Goal: Task Accomplishment & Management: Use online tool/utility

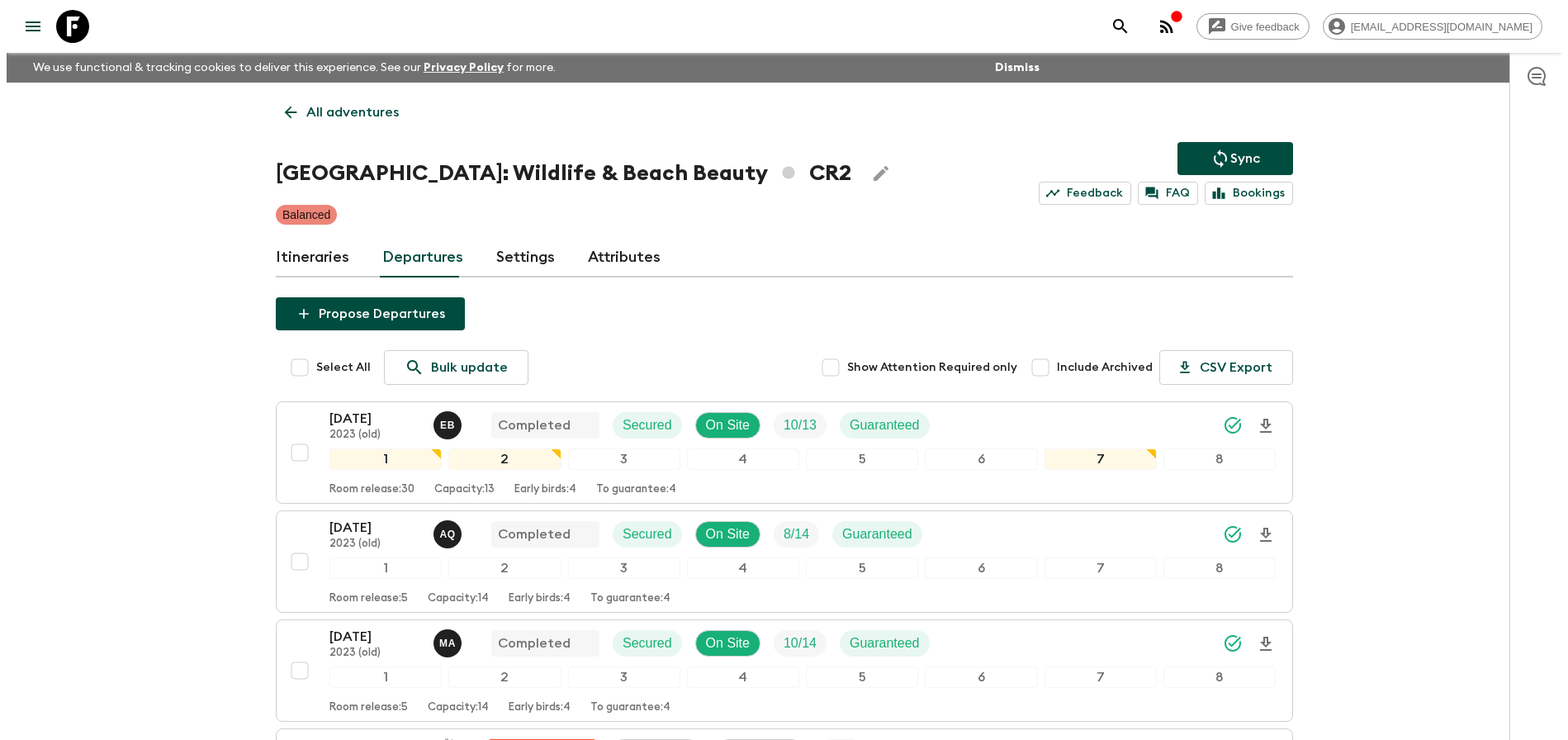
scroll to position [1813, 0]
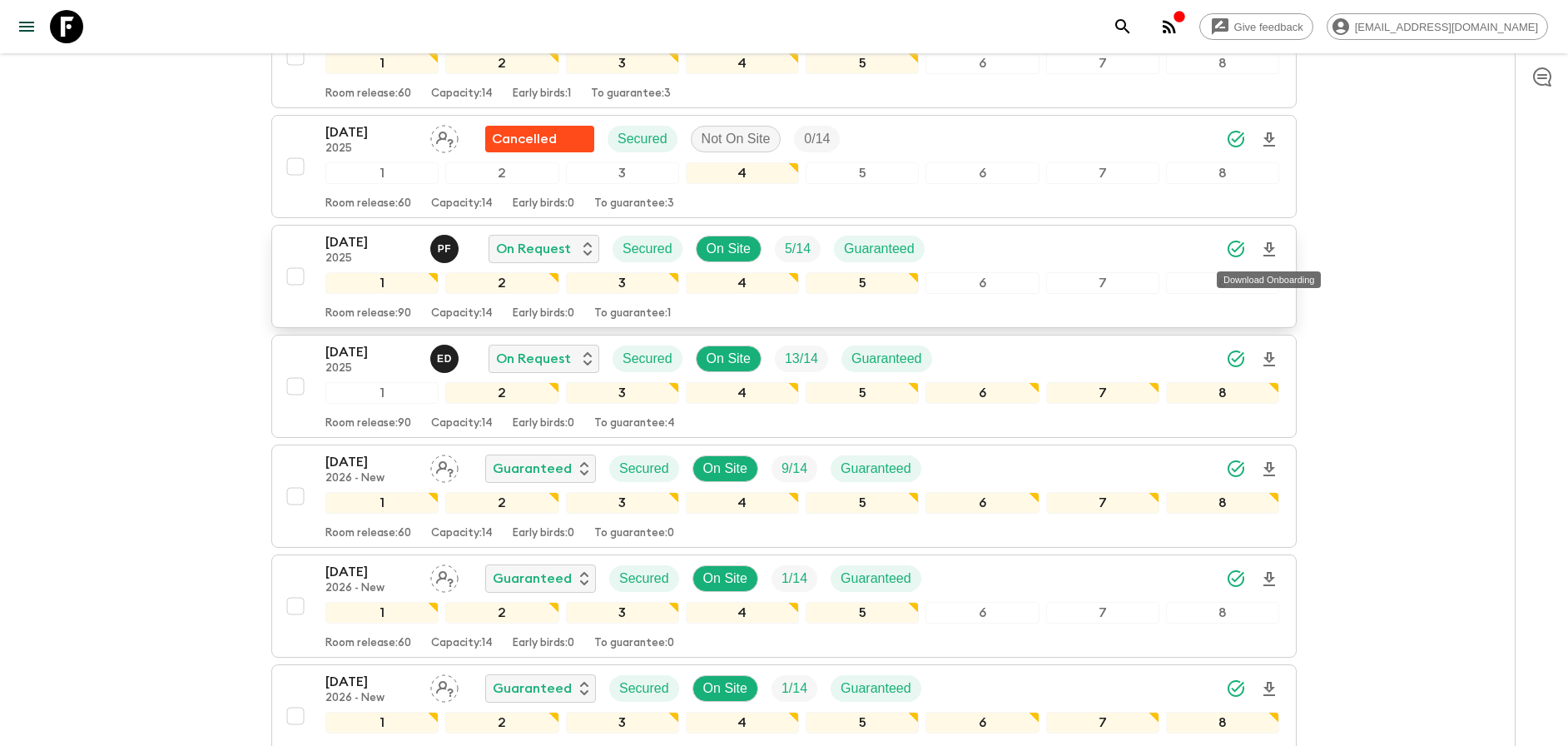
click at [1275, 247] on icon "Download Onboarding" at bounding box center [1270, 250] width 20 height 20
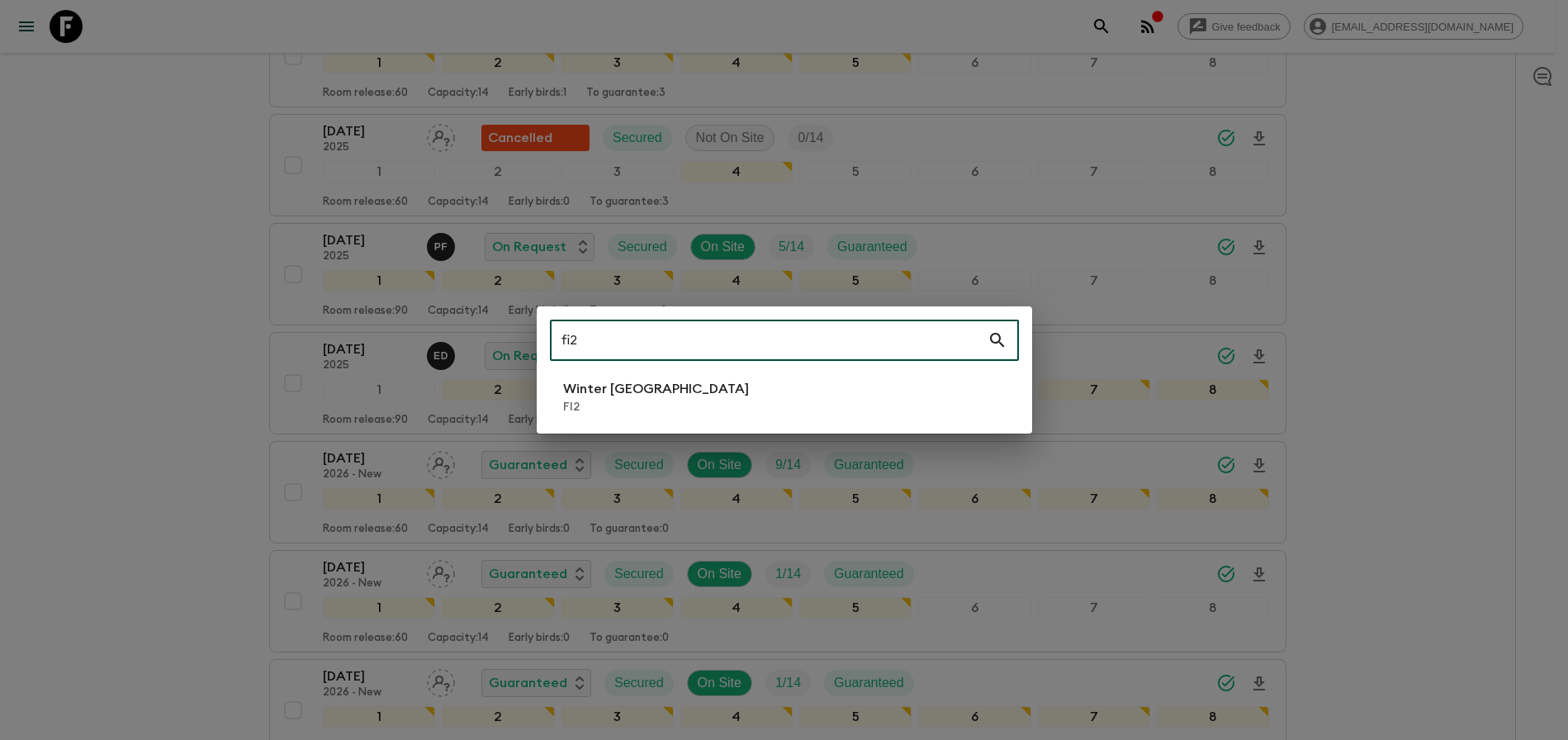
type input "fi2"
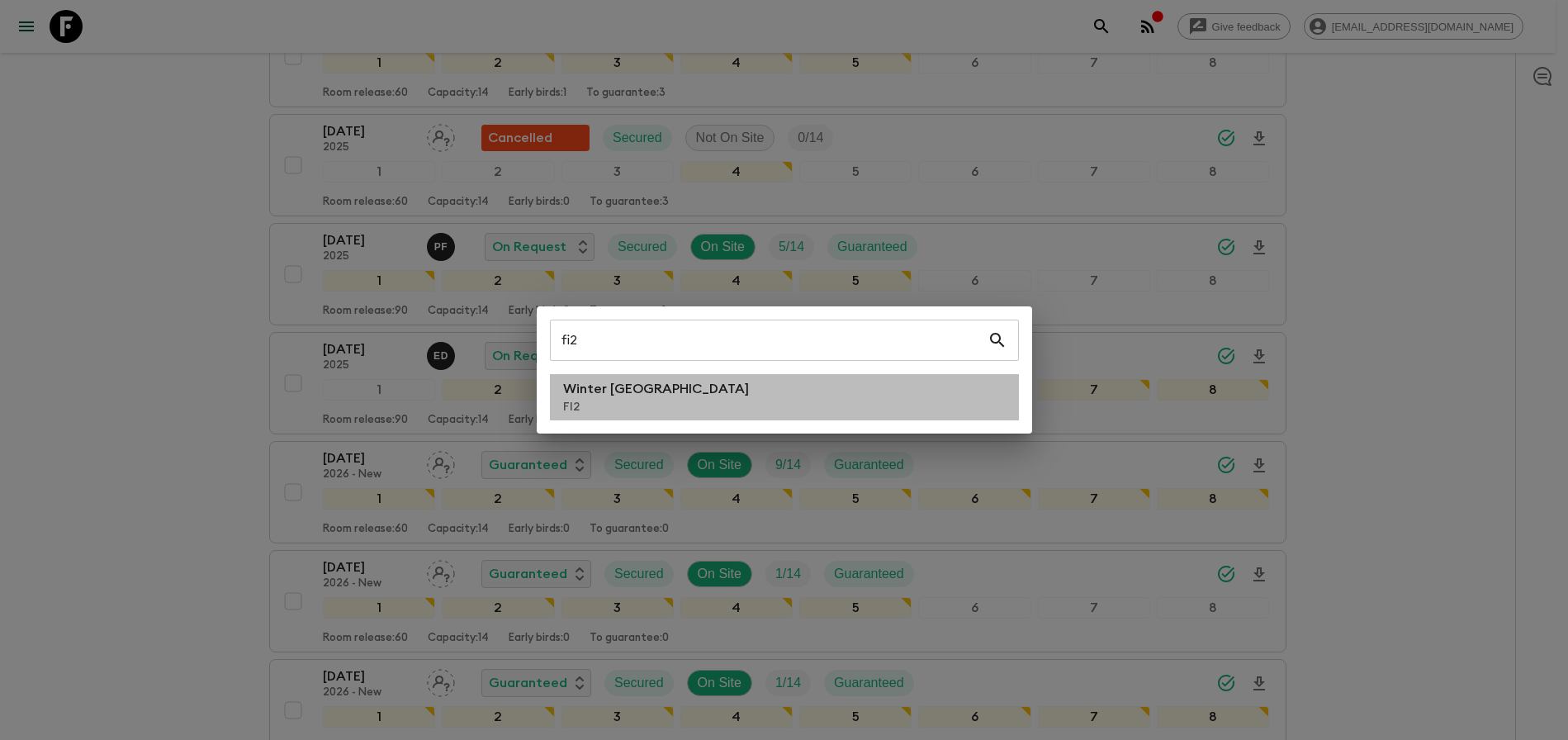
click at [745, 395] on li "Winter [GEOGRAPHIC_DATA] FI2" at bounding box center [784, 397] width 469 height 46
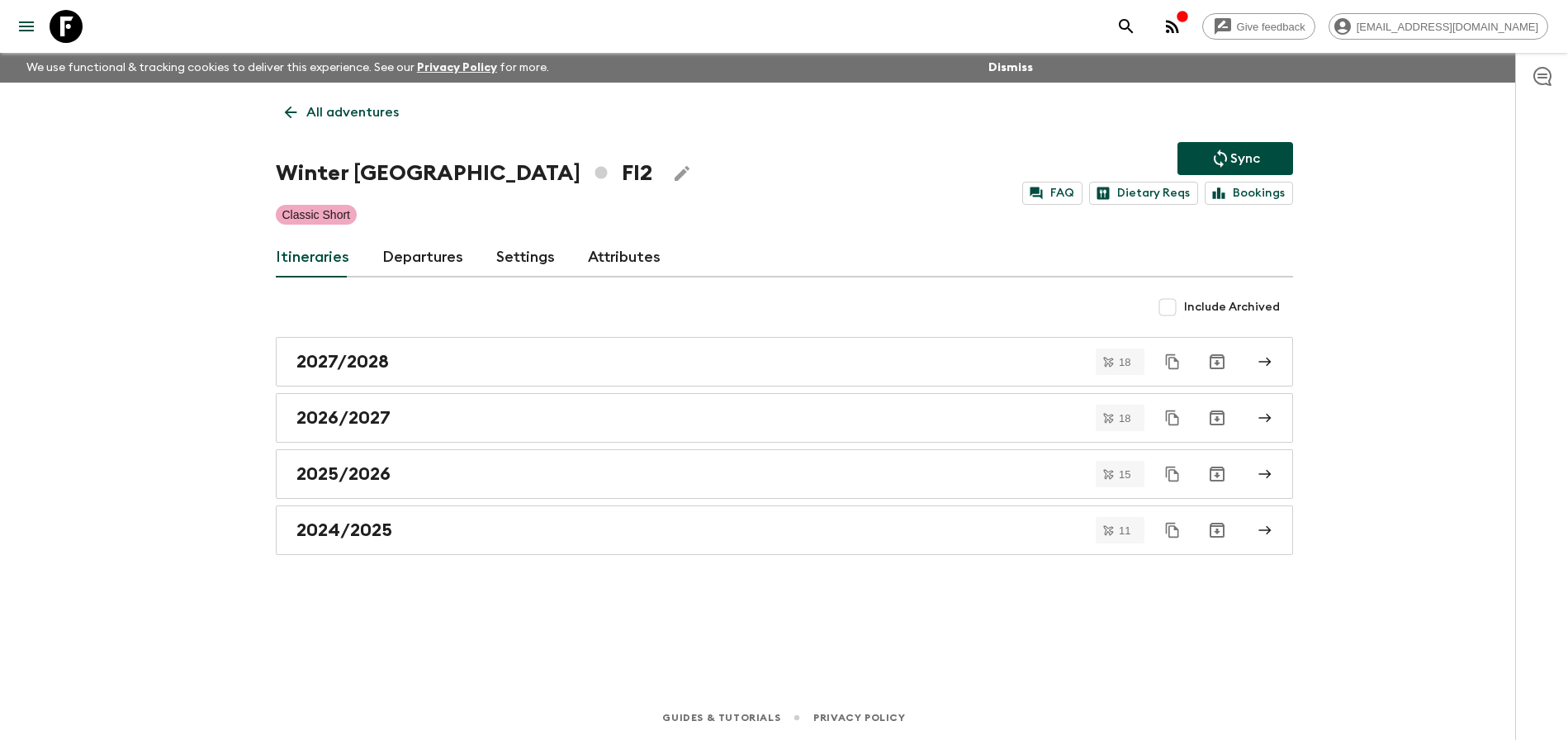
click at [428, 249] on link "Departures" at bounding box center [423, 257] width 81 height 40
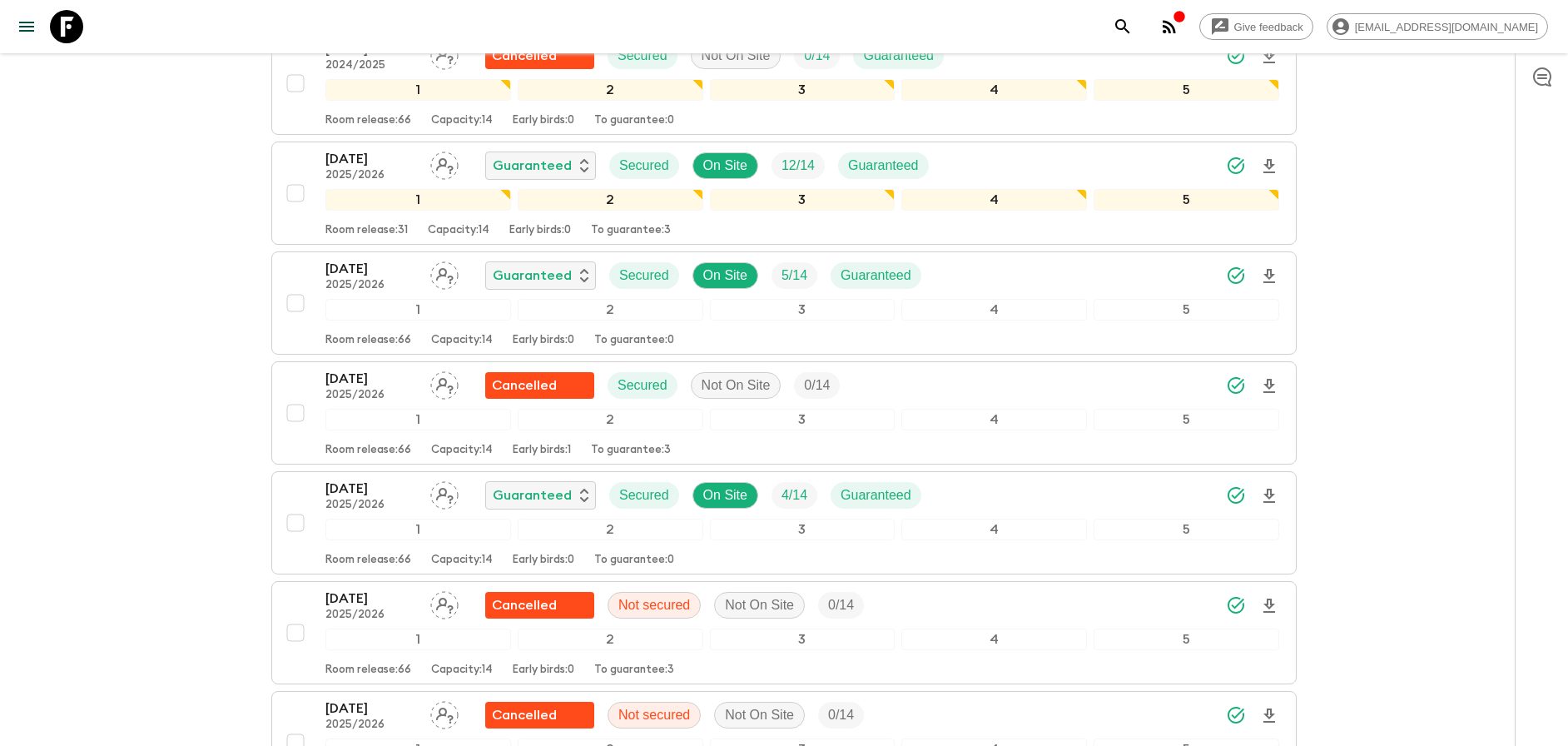
scroll to position [1468, 0]
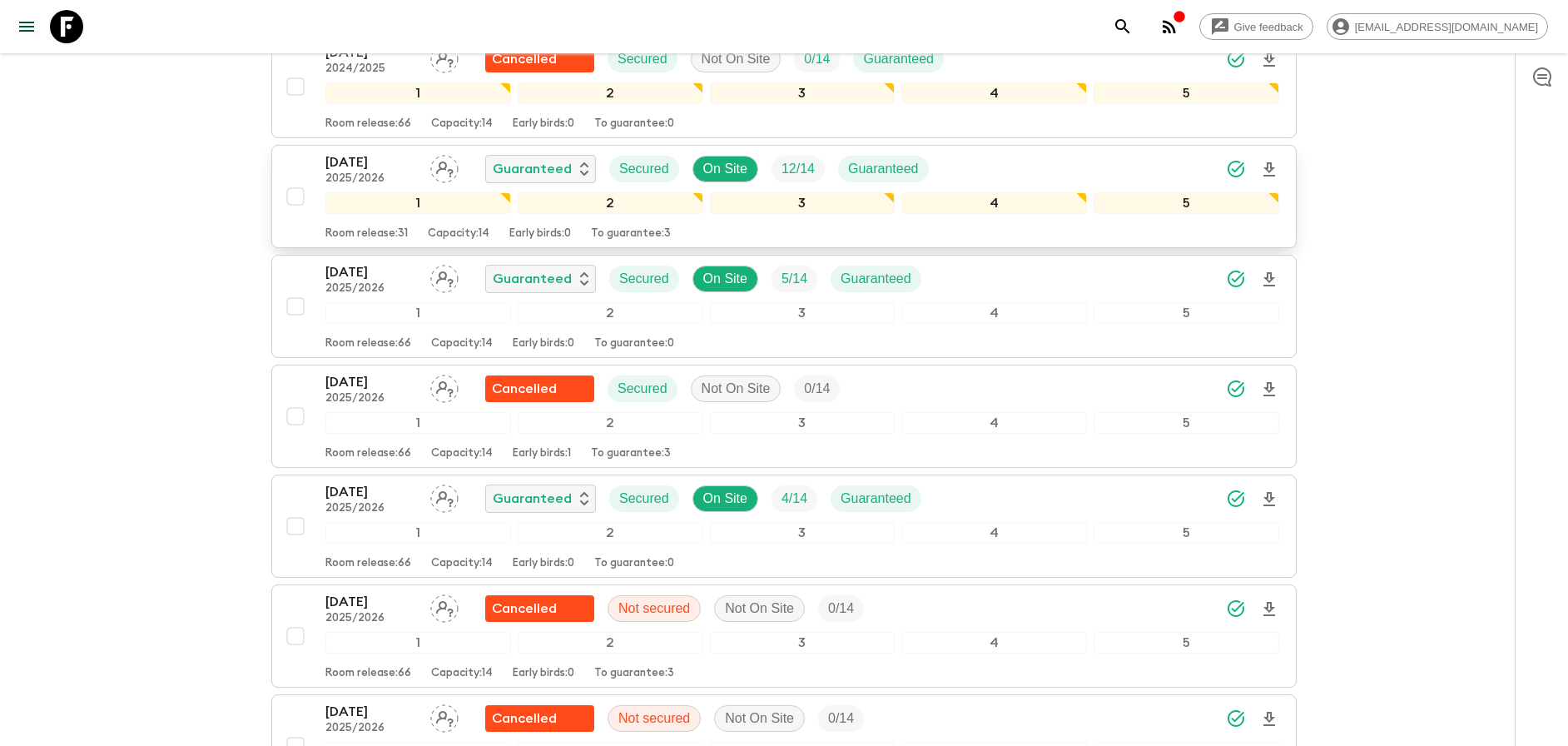
click at [1088, 155] on div "[DATE] 2025/2026 Guaranteed Secured On Site 12 / 14 Guaranteed" at bounding box center [802, 168] width 954 height 33
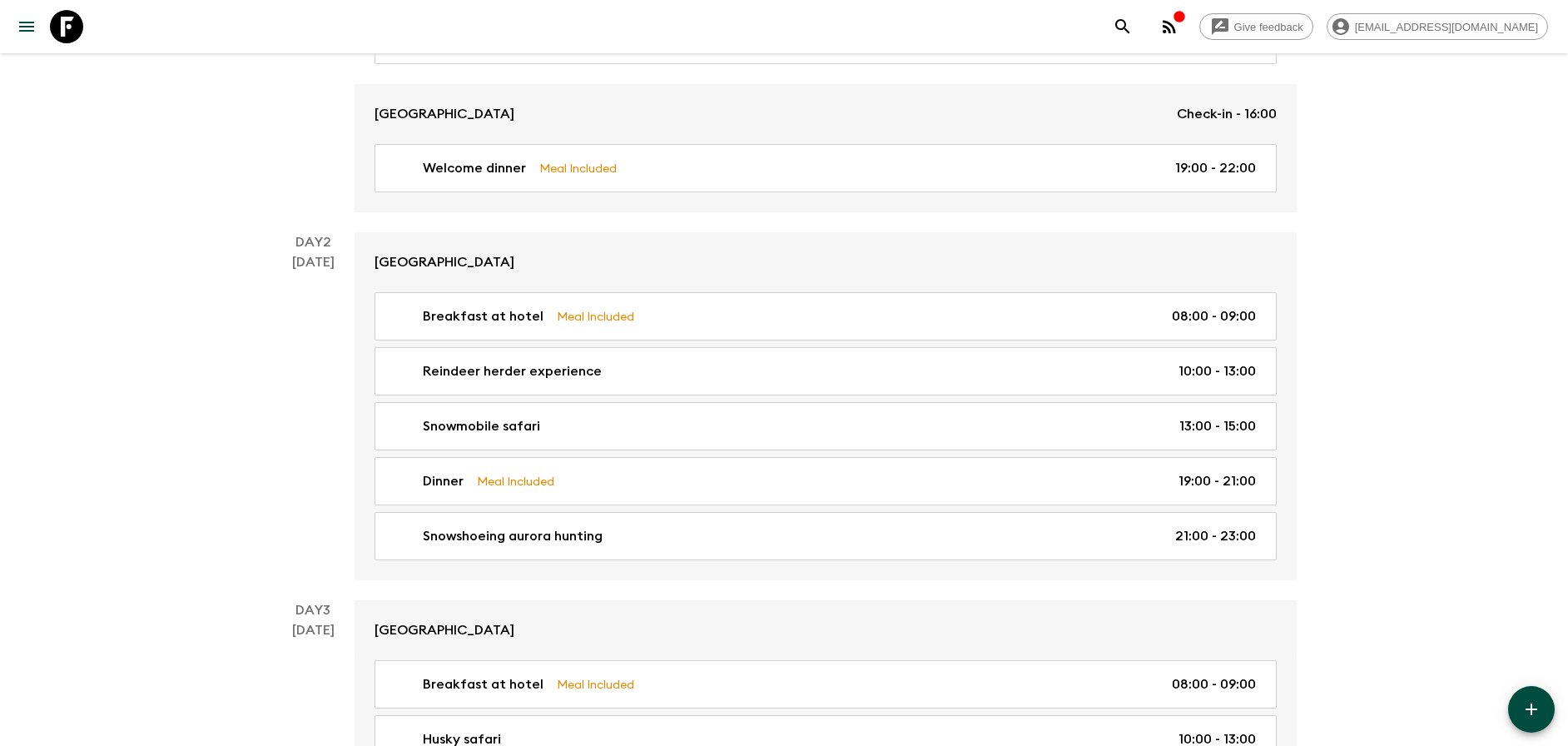
scroll to position [342, 0]
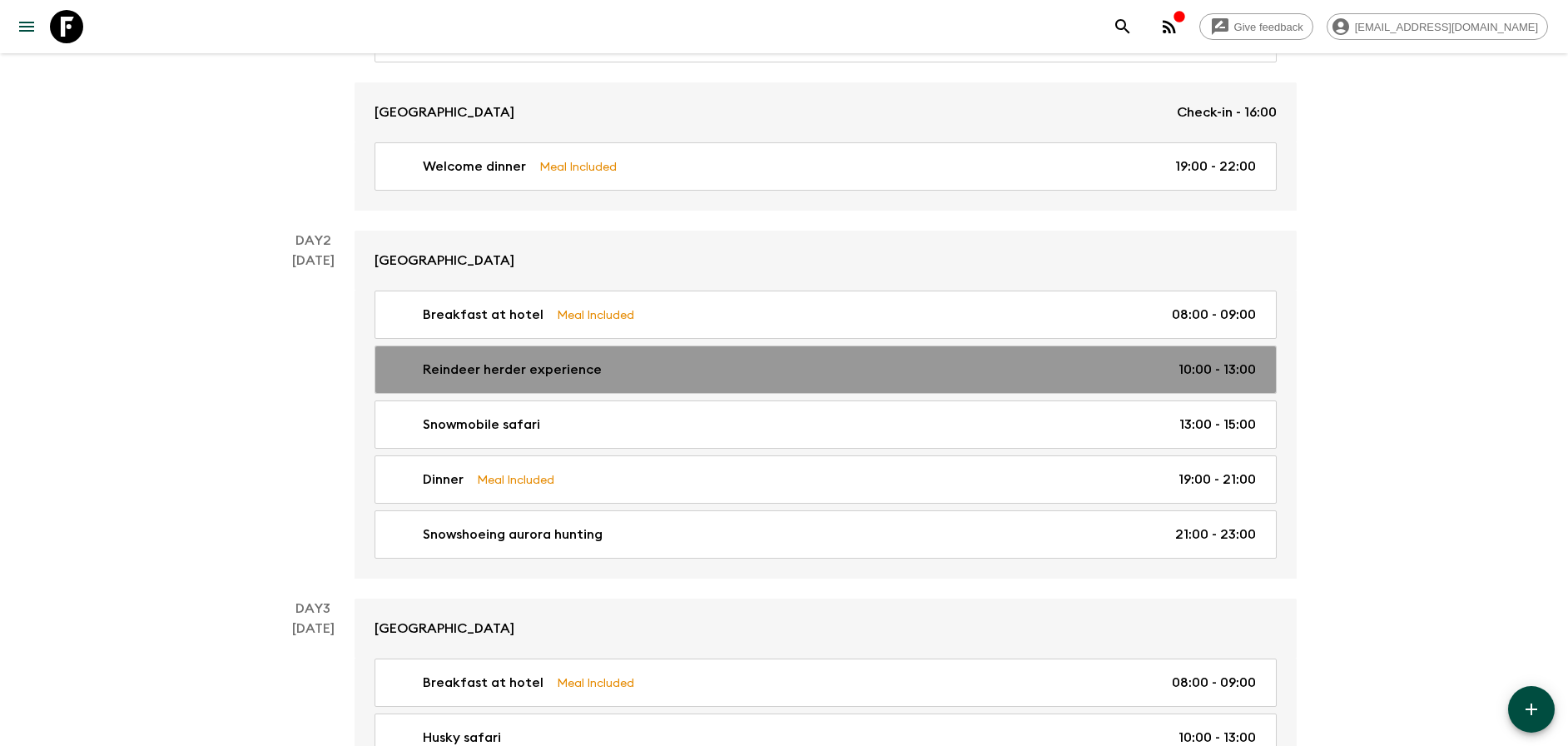
click at [923, 353] on link "Reindeer herder experience 10:00 - 13:00" at bounding box center [826, 369] width 903 height 48
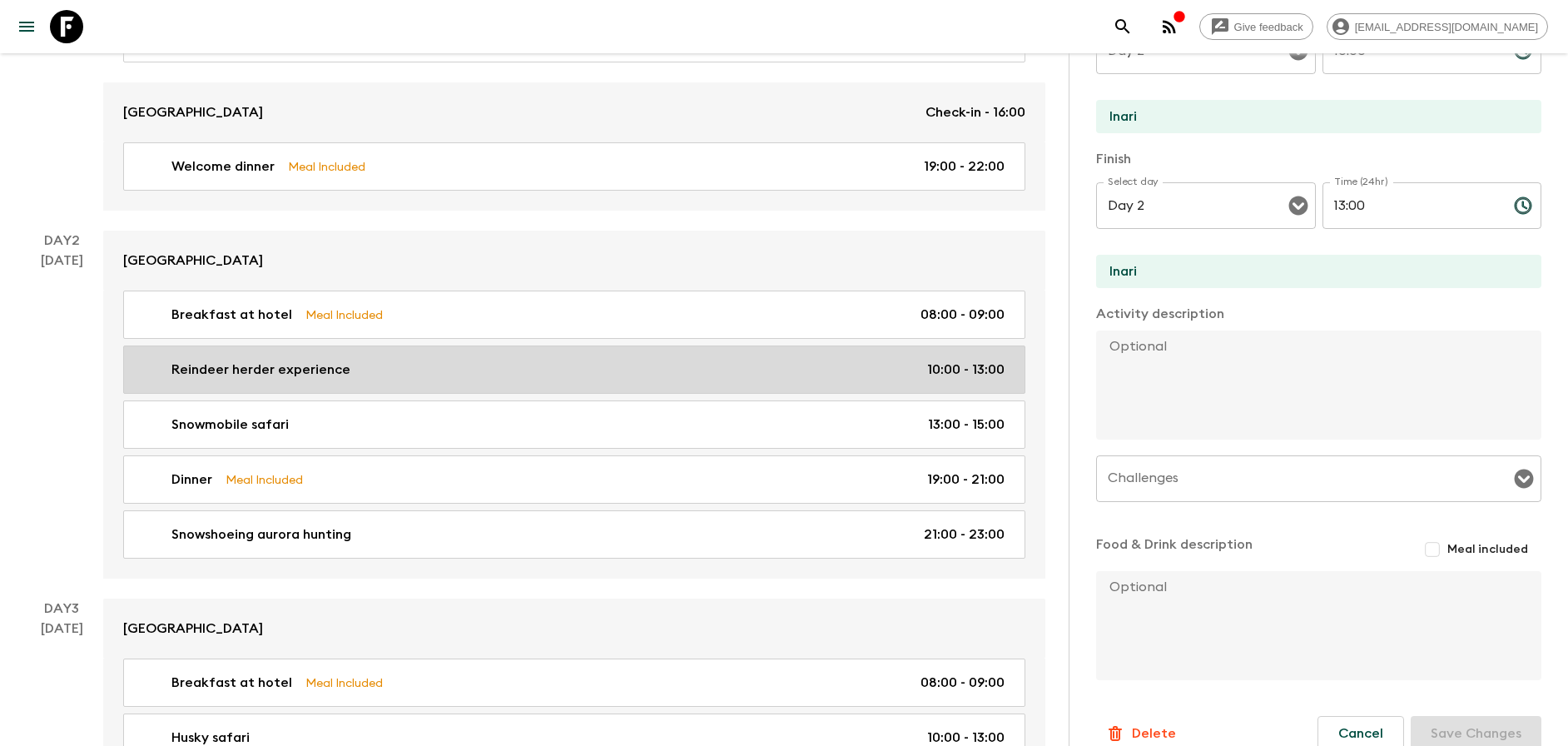
scroll to position [449, 0]
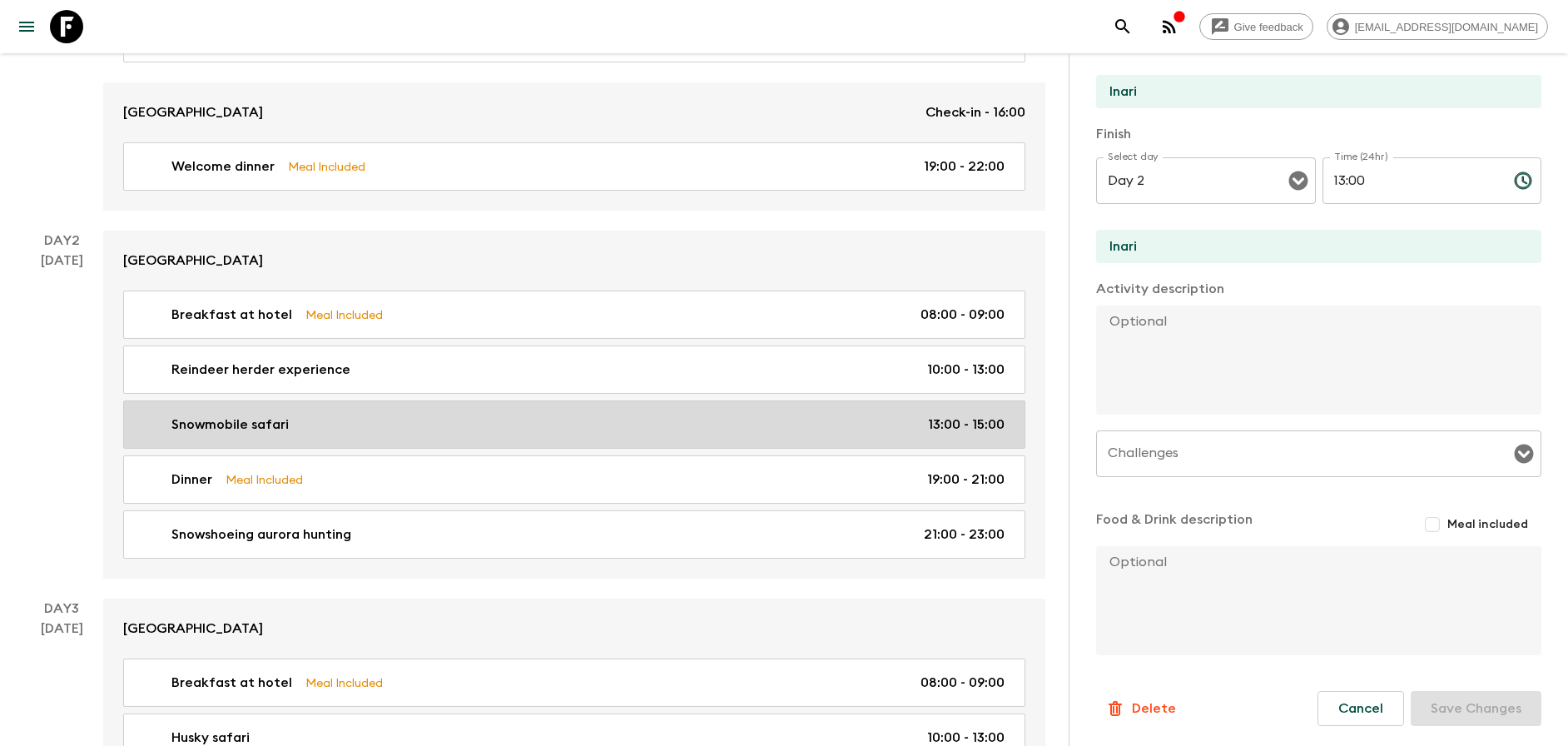
click at [878, 432] on div "Snowmobile safari 13:00 - 15:00" at bounding box center [571, 425] width 868 height 20
type input "Snowmobile safari"
type input "13:00"
type input "15:00"
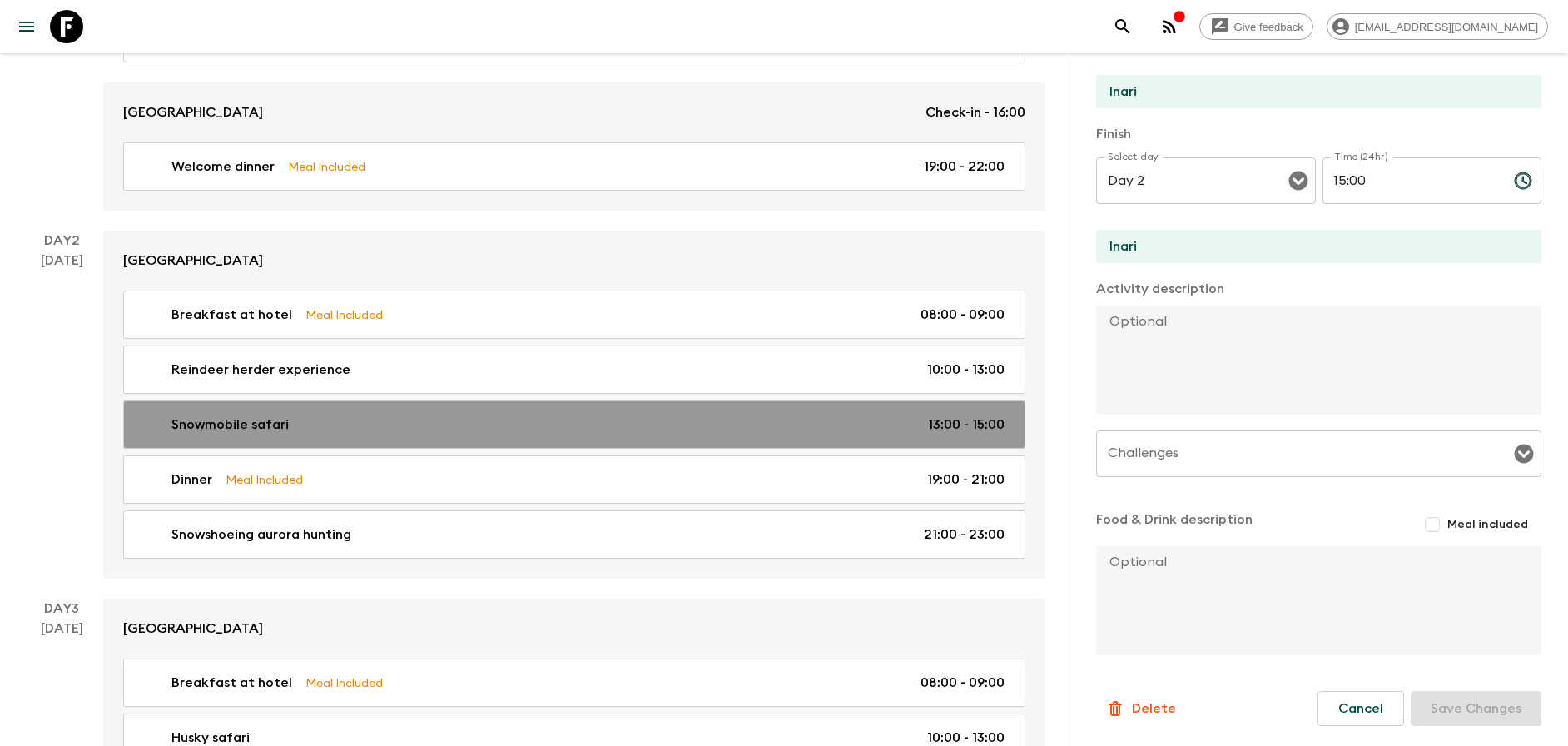
click at [925, 422] on div "Snowmobile safari 13:00 - 15:00" at bounding box center [571, 425] width 868 height 20
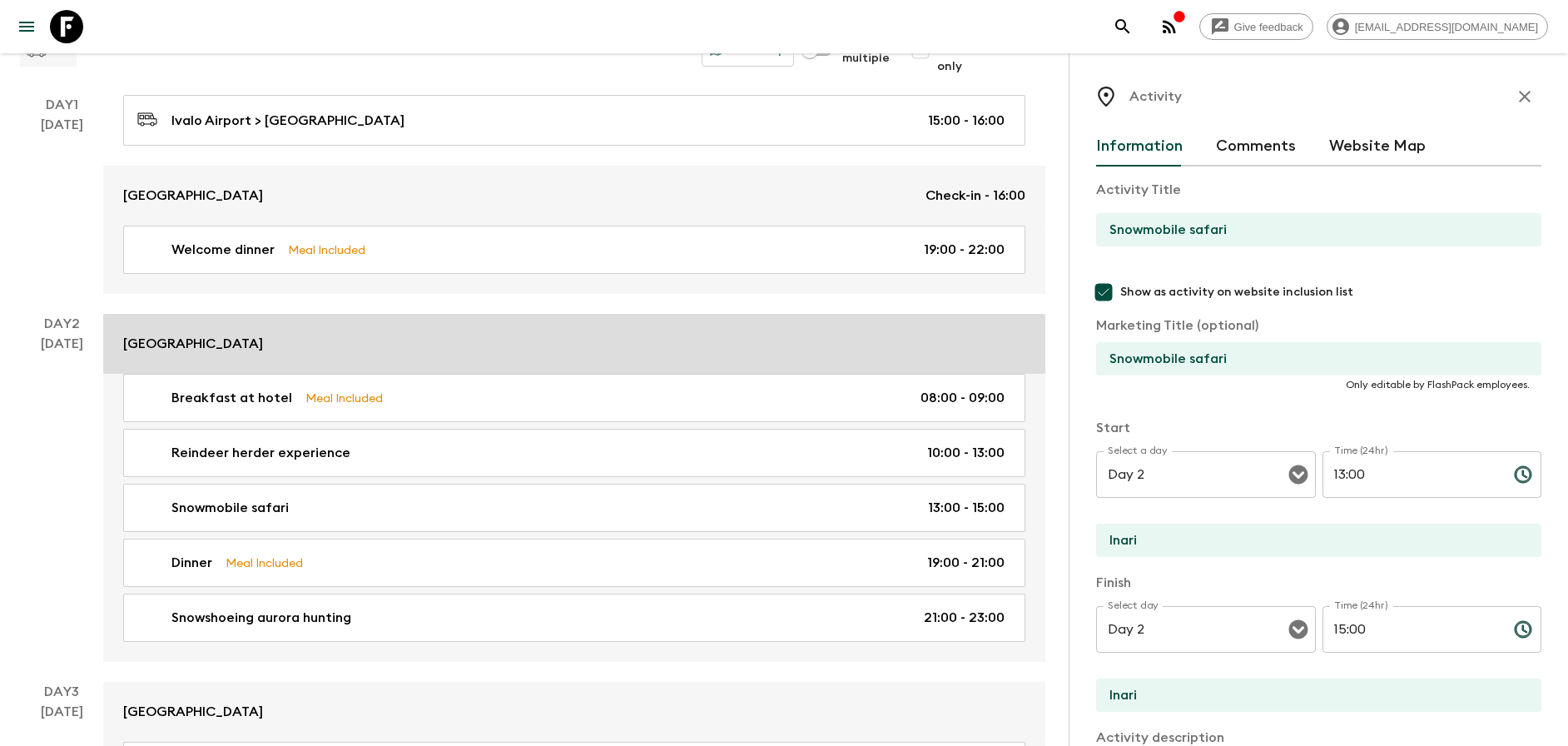
scroll to position [184, 0]
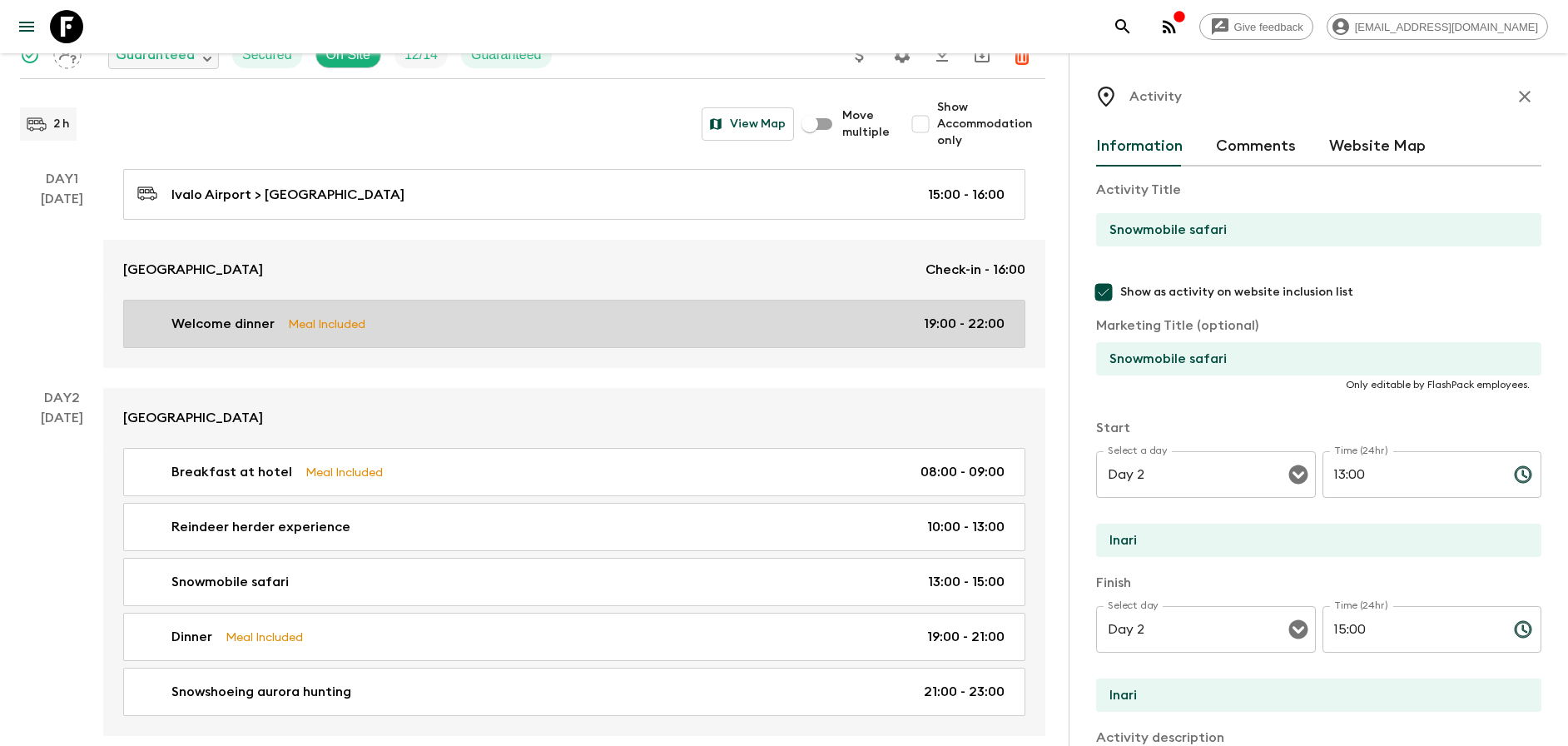
click at [597, 336] on link "Welcome dinner Meal Included 19:00 - 22:00" at bounding box center [575, 324] width 903 height 48
type input "Welcome dinner"
checkbox input "false"
checkbox input "true"
type input "Day 1"
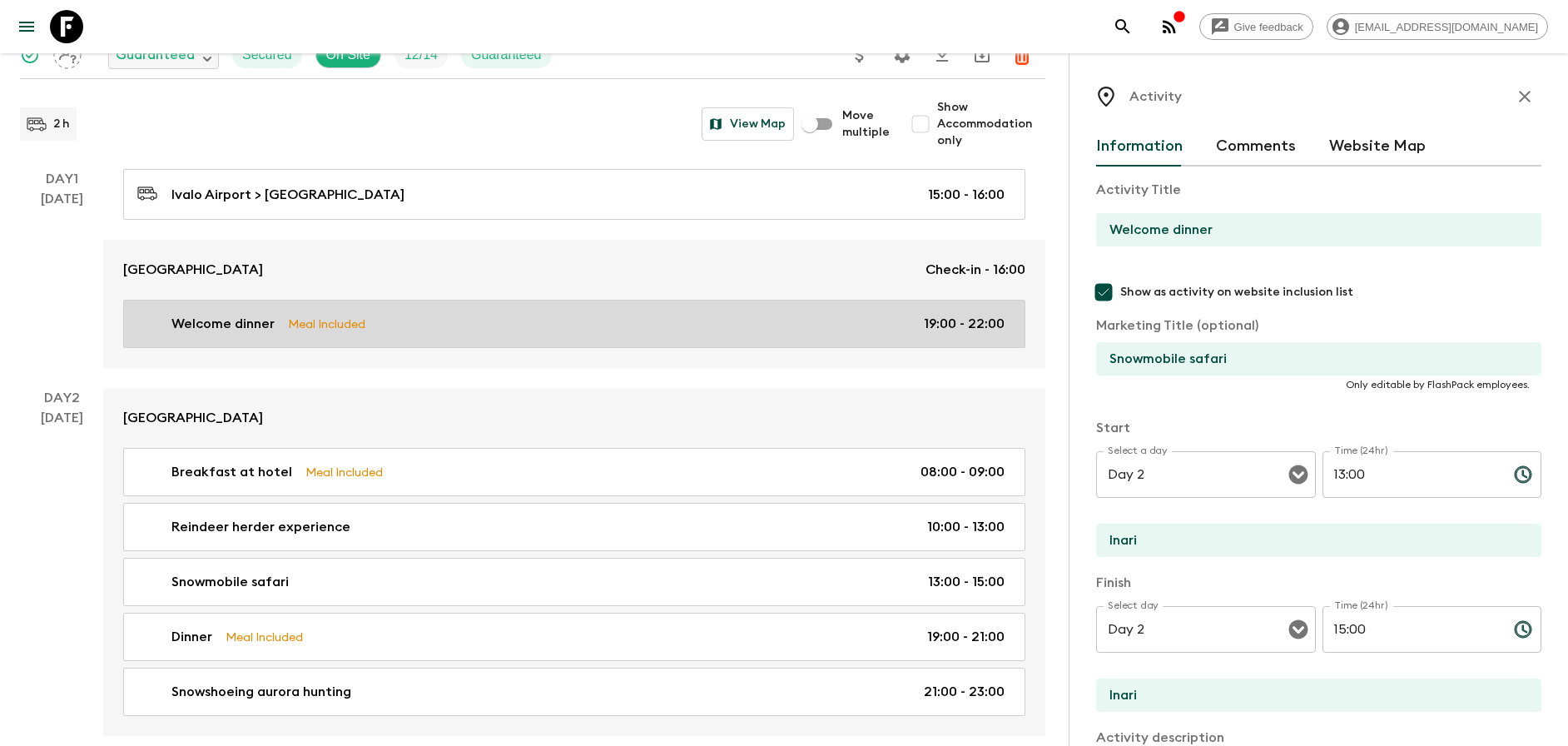
type input "19:00"
type input "Day 1"
type input "22:00"
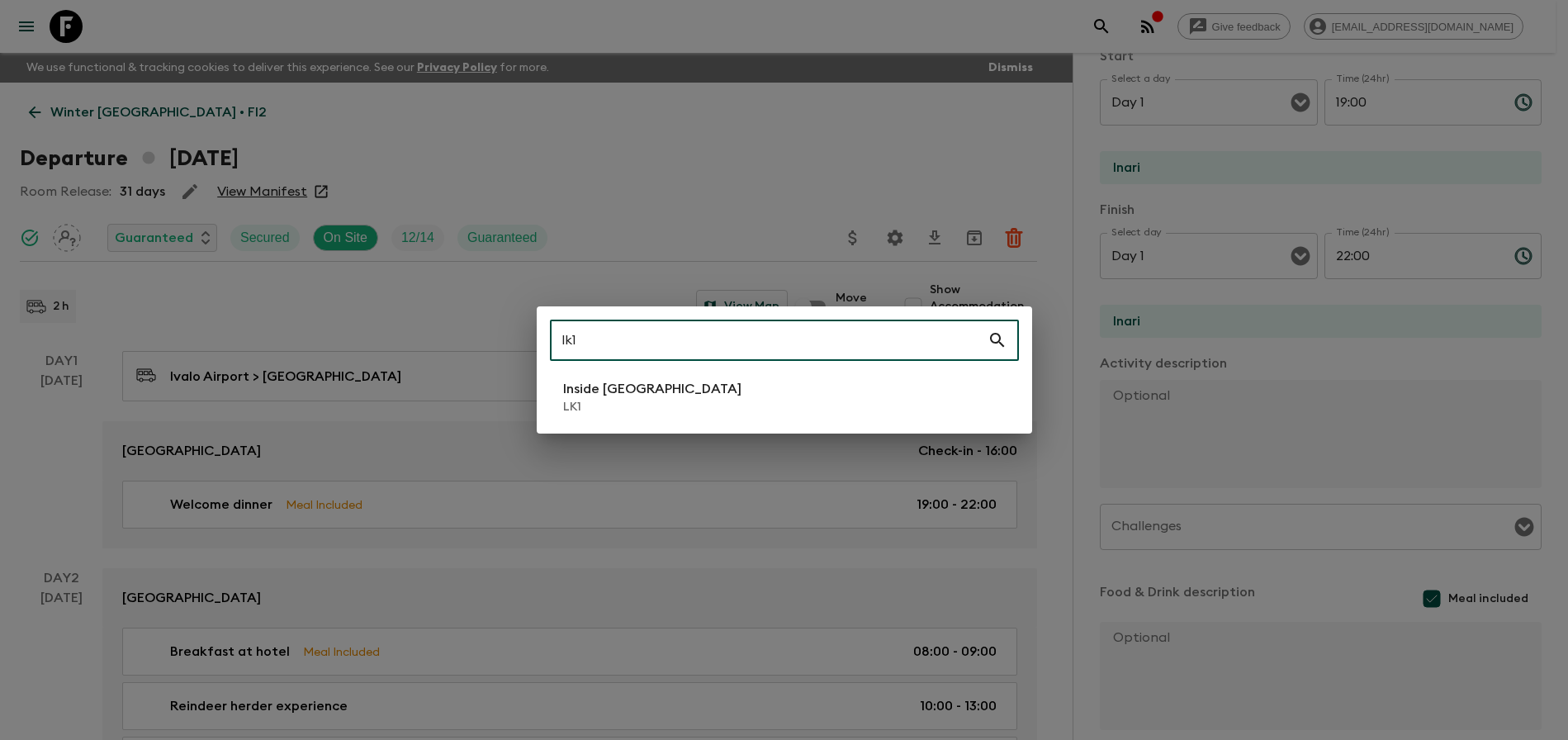
type input "lk1"
click at [573, 377] on li "Inside [GEOGRAPHIC_DATA] LK1" at bounding box center [784, 397] width 469 height 46
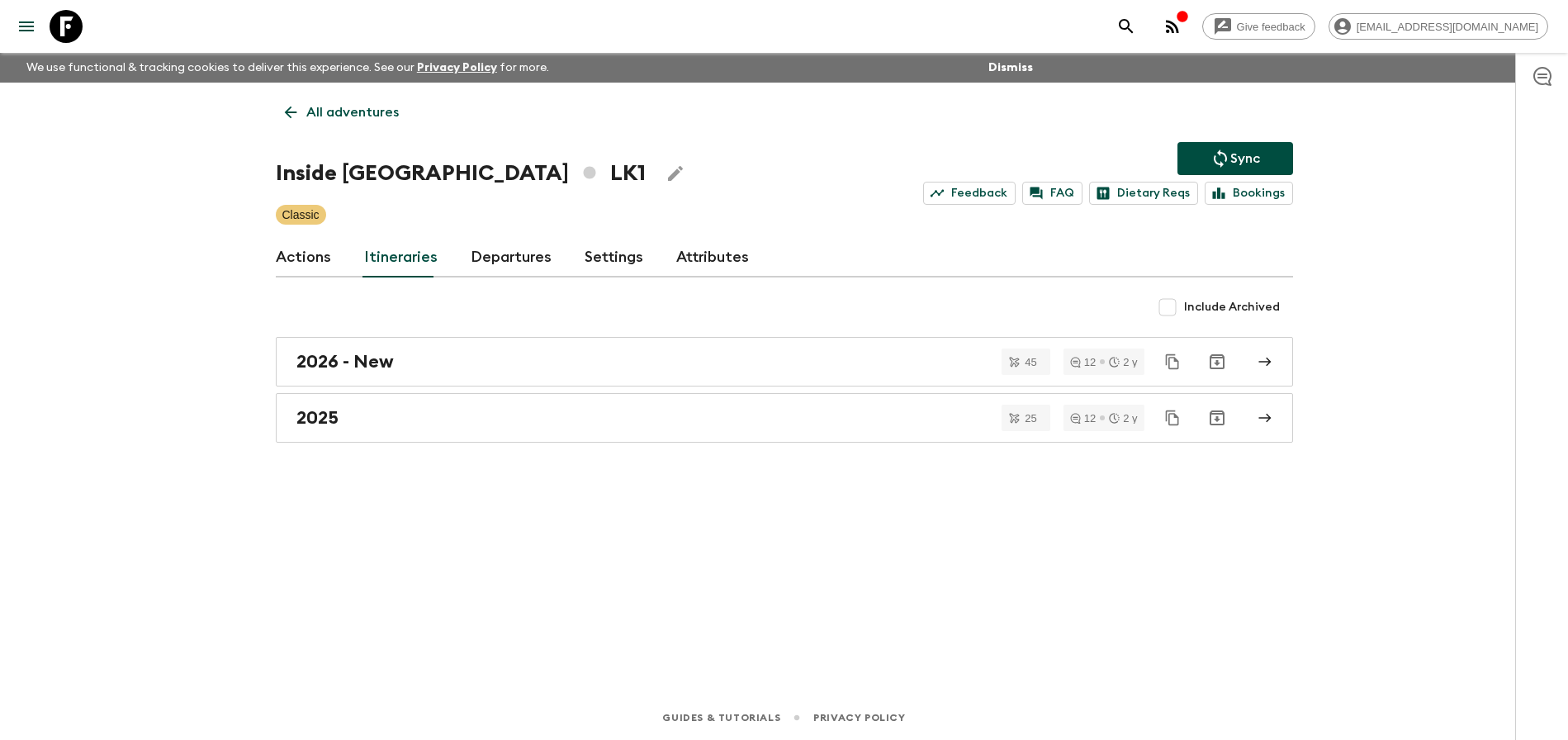
click at [504, 265] on link "Departures" at bounding box center [511, 257] width 81 height 40
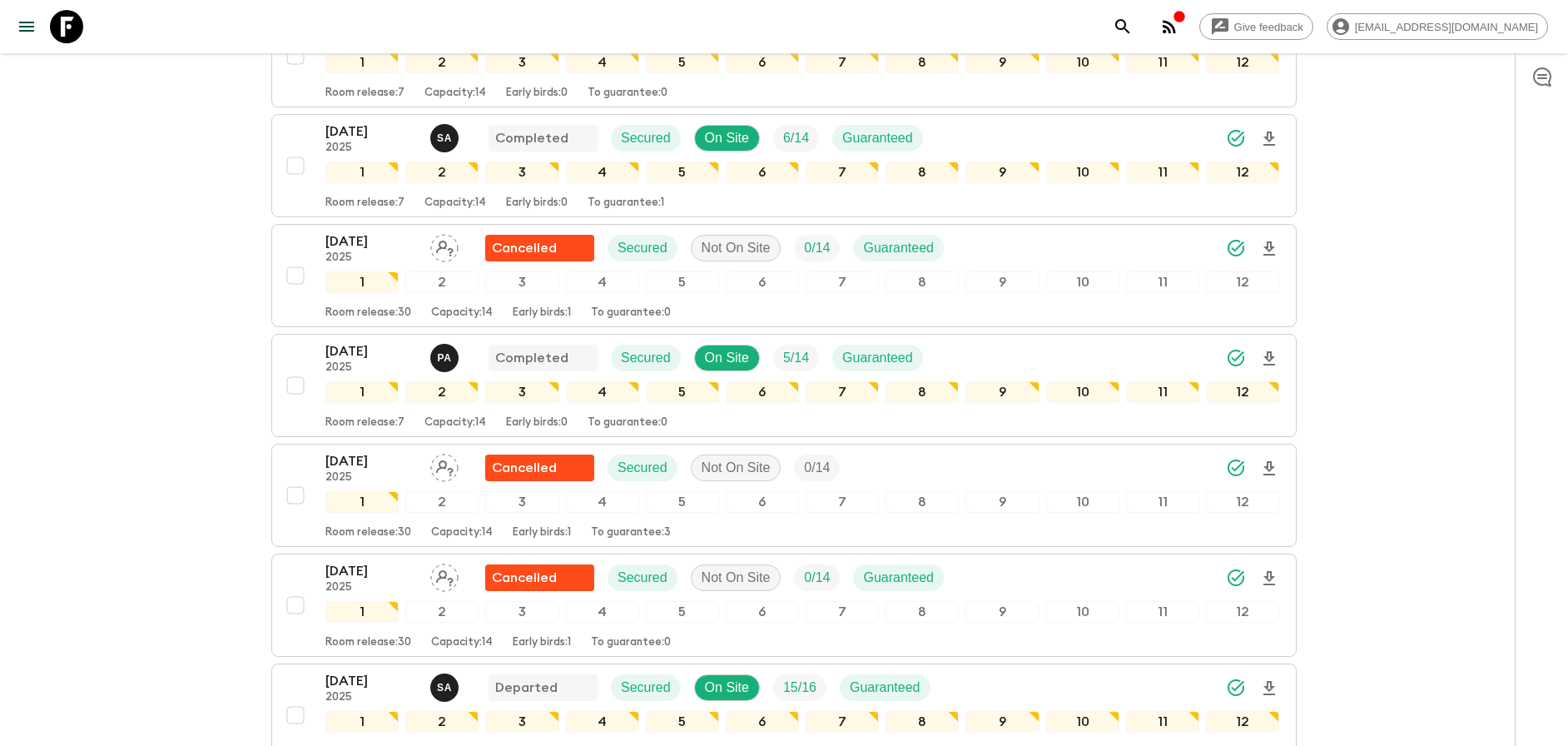
scroll to position [600, 0]
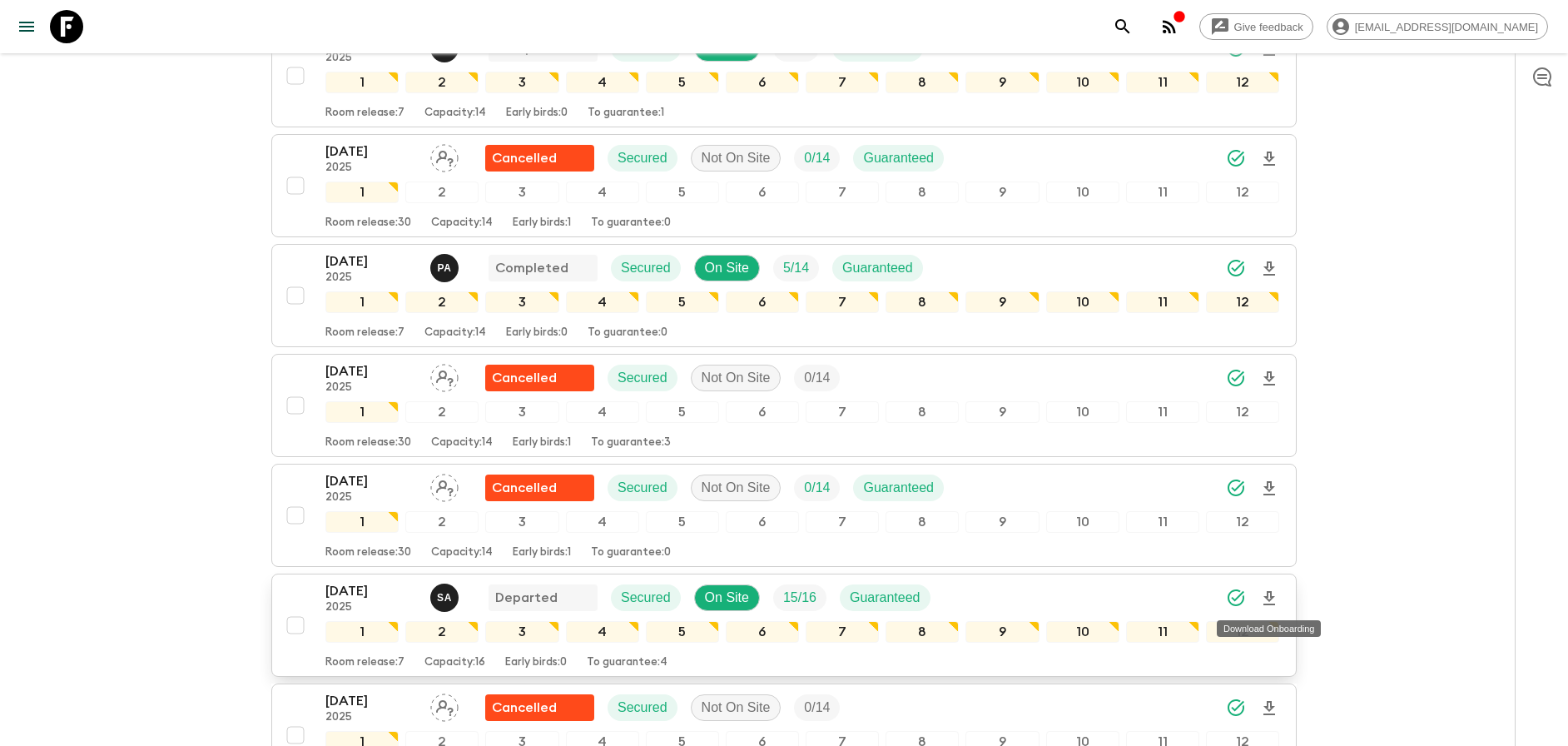
click at [1271, 596] on icon "Download Onboarding" at bounding box center [1270, 599] width 20 height 20
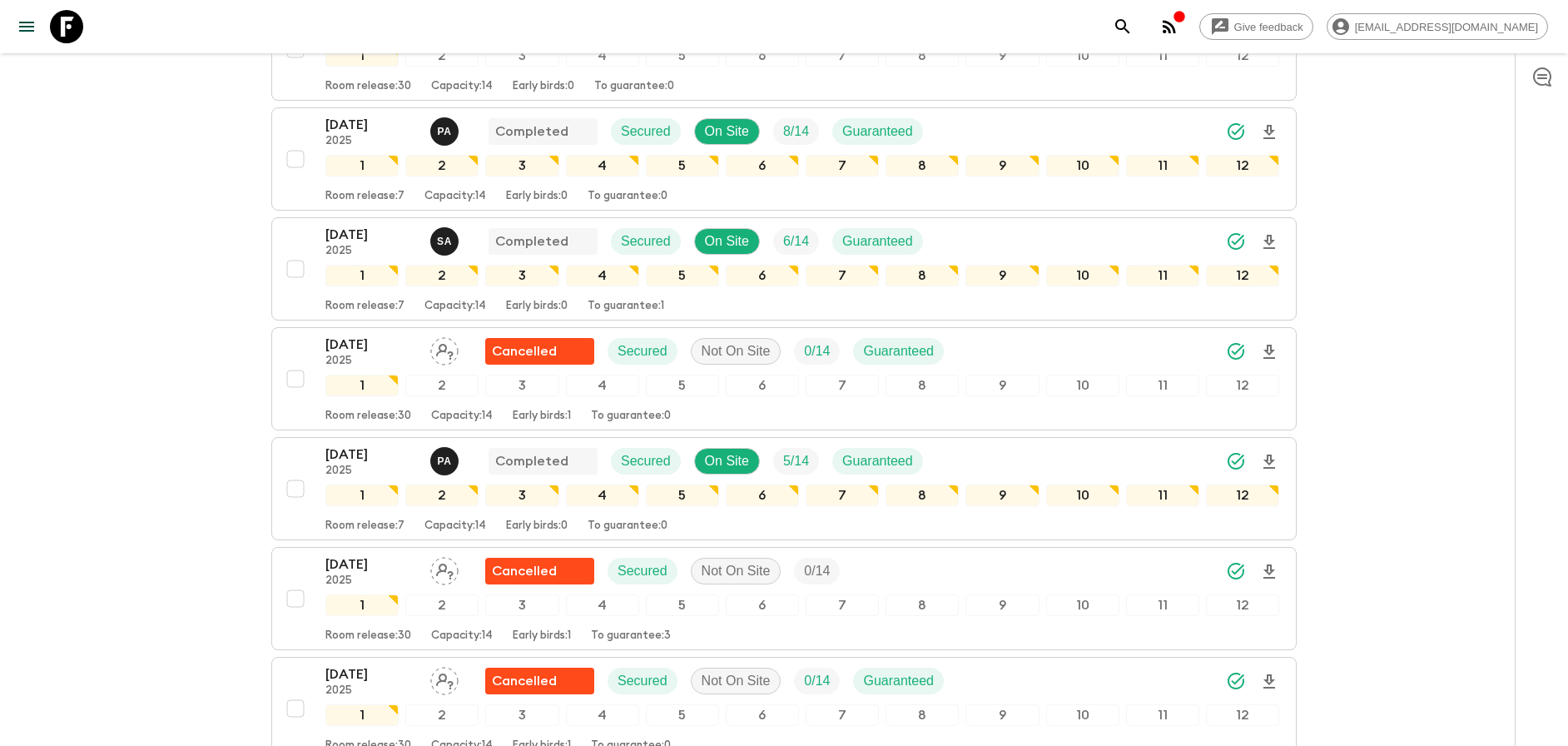
scroll to position [0, 0]
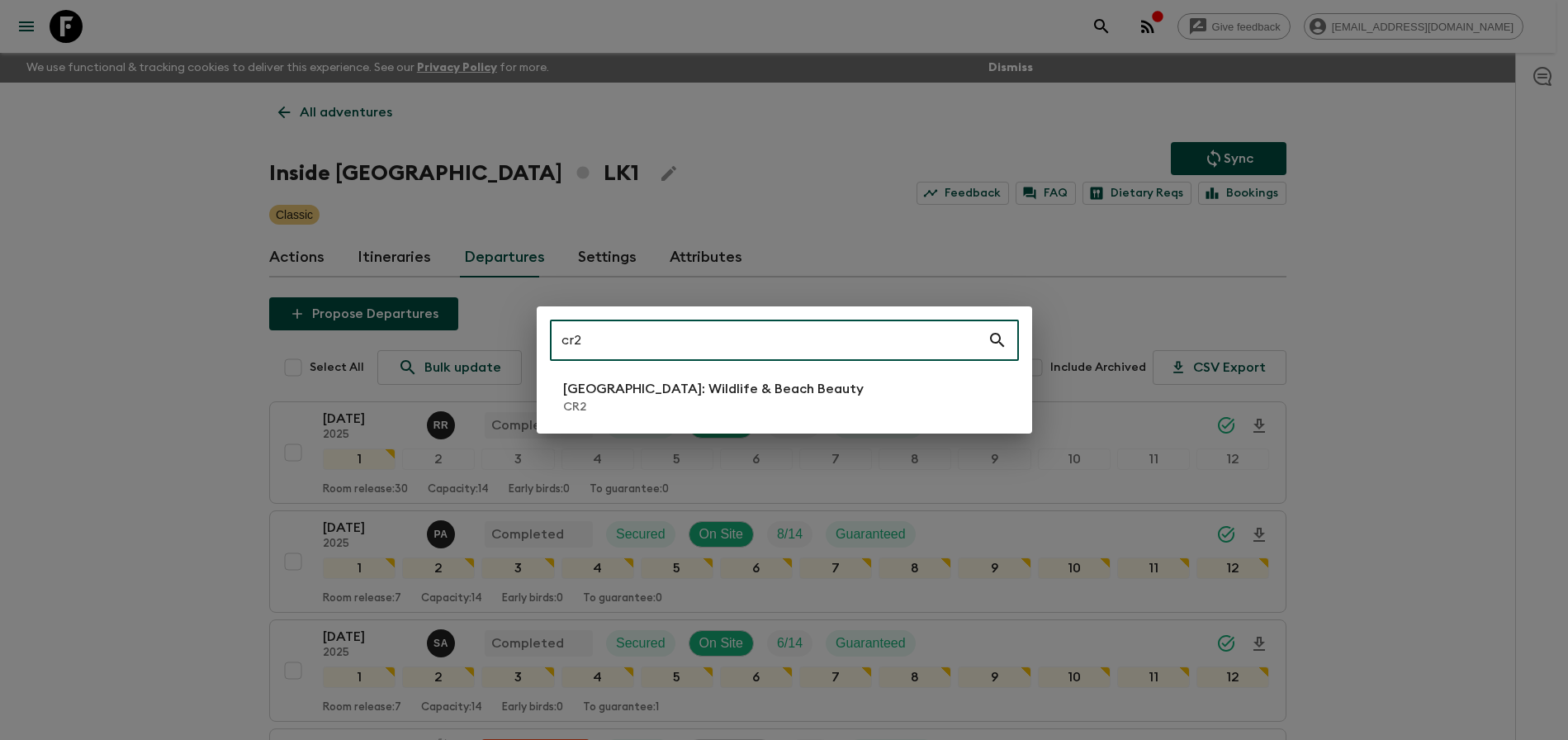
type input "cr2"
click at [744, 419] on li "[GEOGRAPHIC_DATA]: Wildlife & Beach Beauty CR2" at bounding box center [784, 397] width 469 height 46
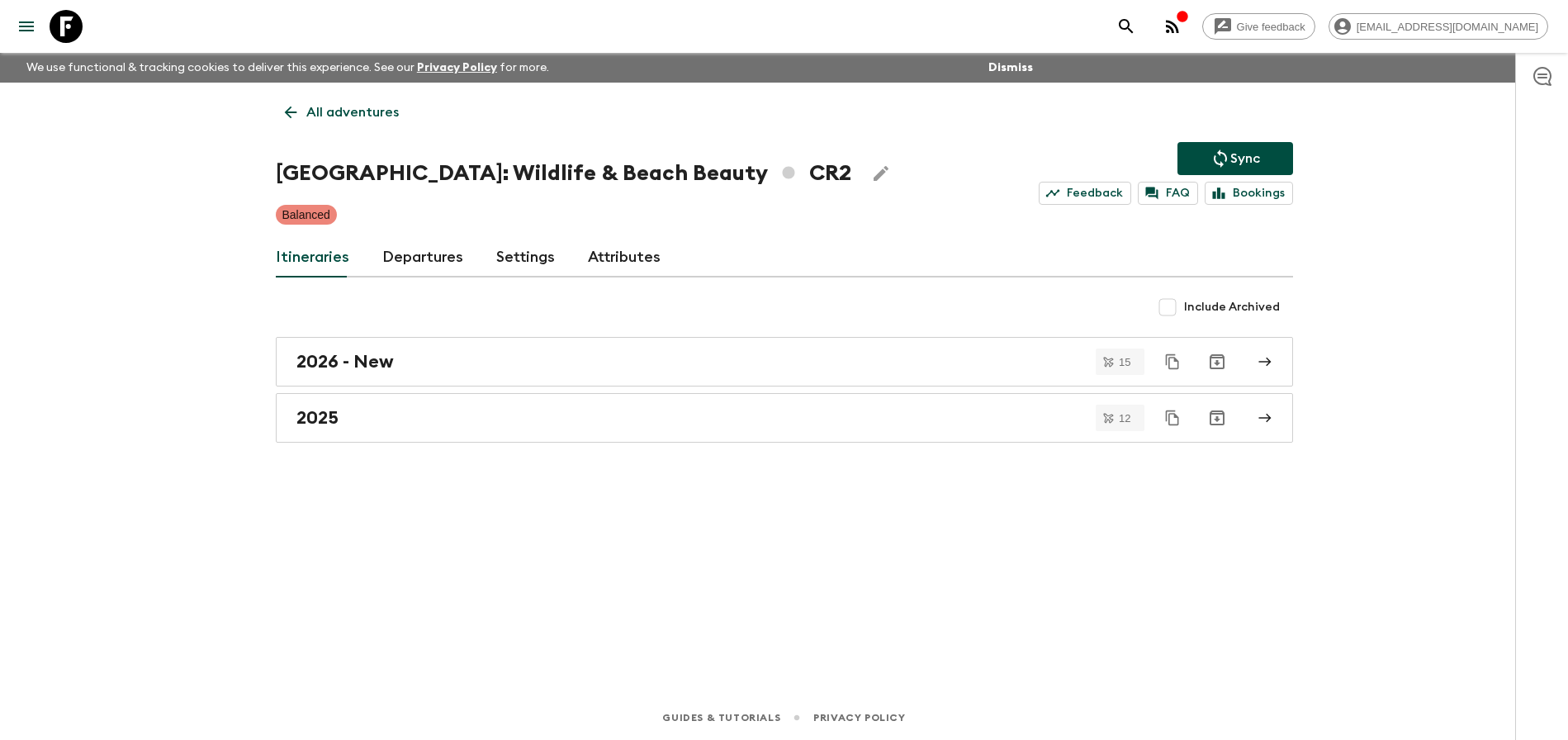
click at [406, 270] on link "Departures" at bounding box center [423, 257] width 81 height 40
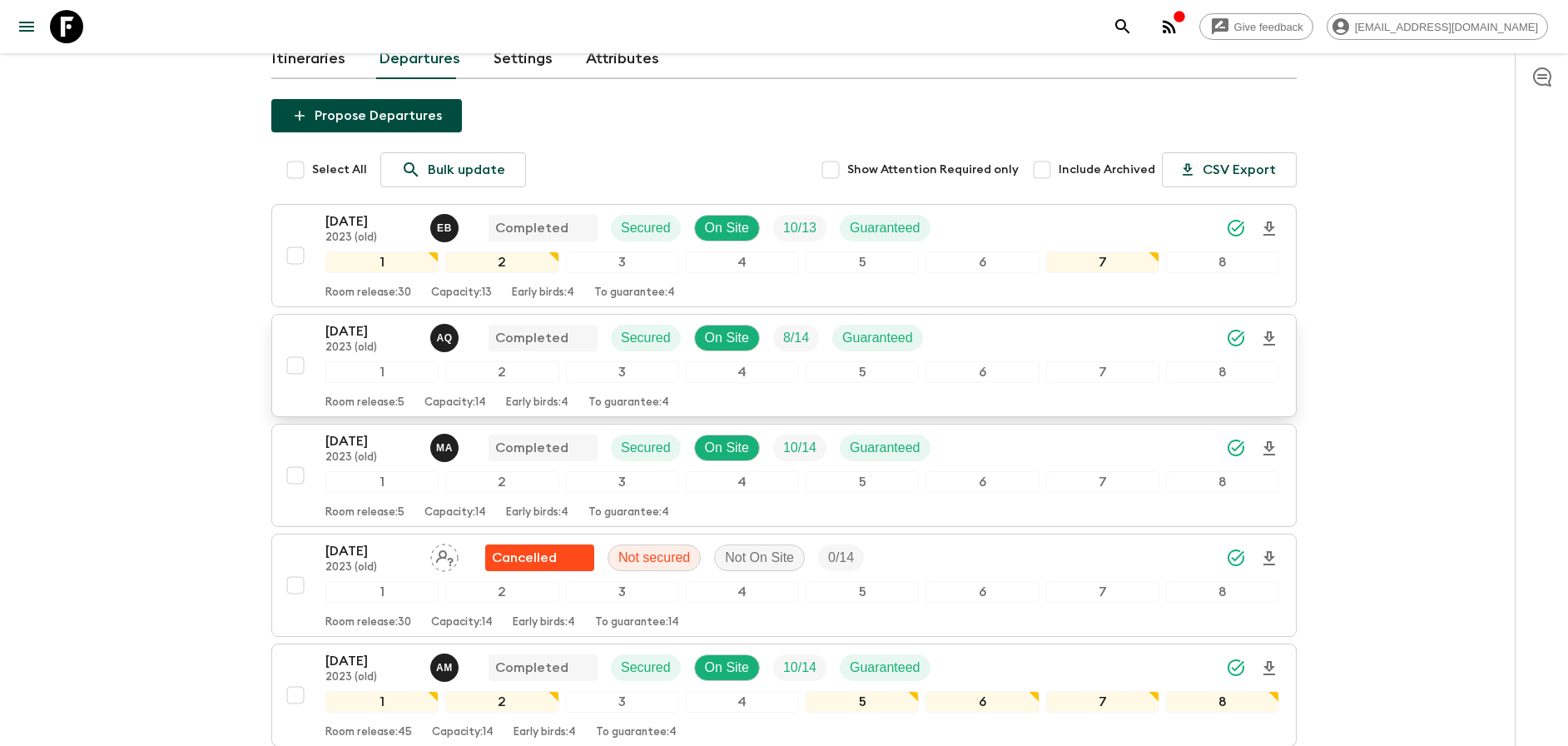
scroll to position [194, 0]
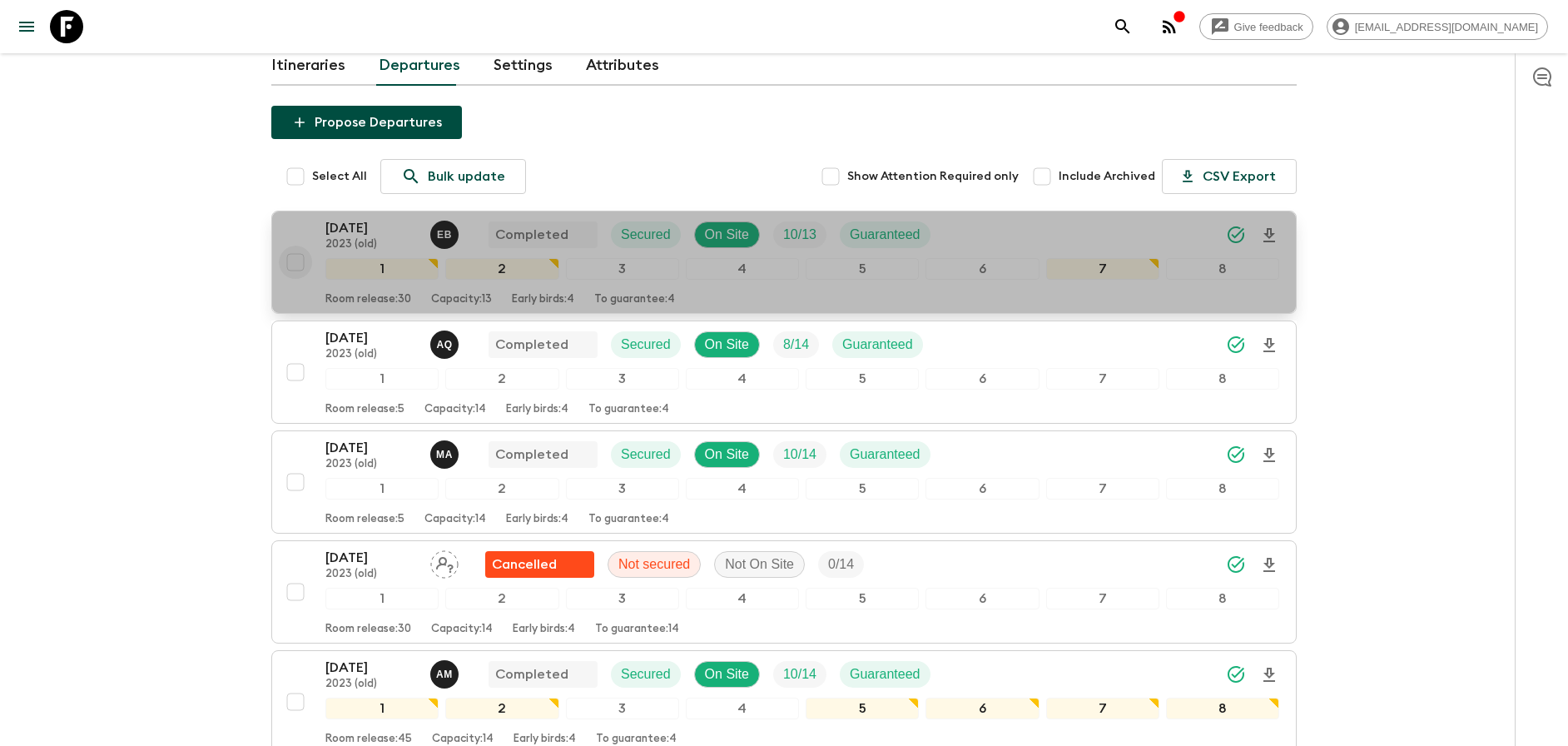
click at [295, 264] on input "checkbox" at bounding box center [295, 262] width 33 height 33
checkbox input "true"
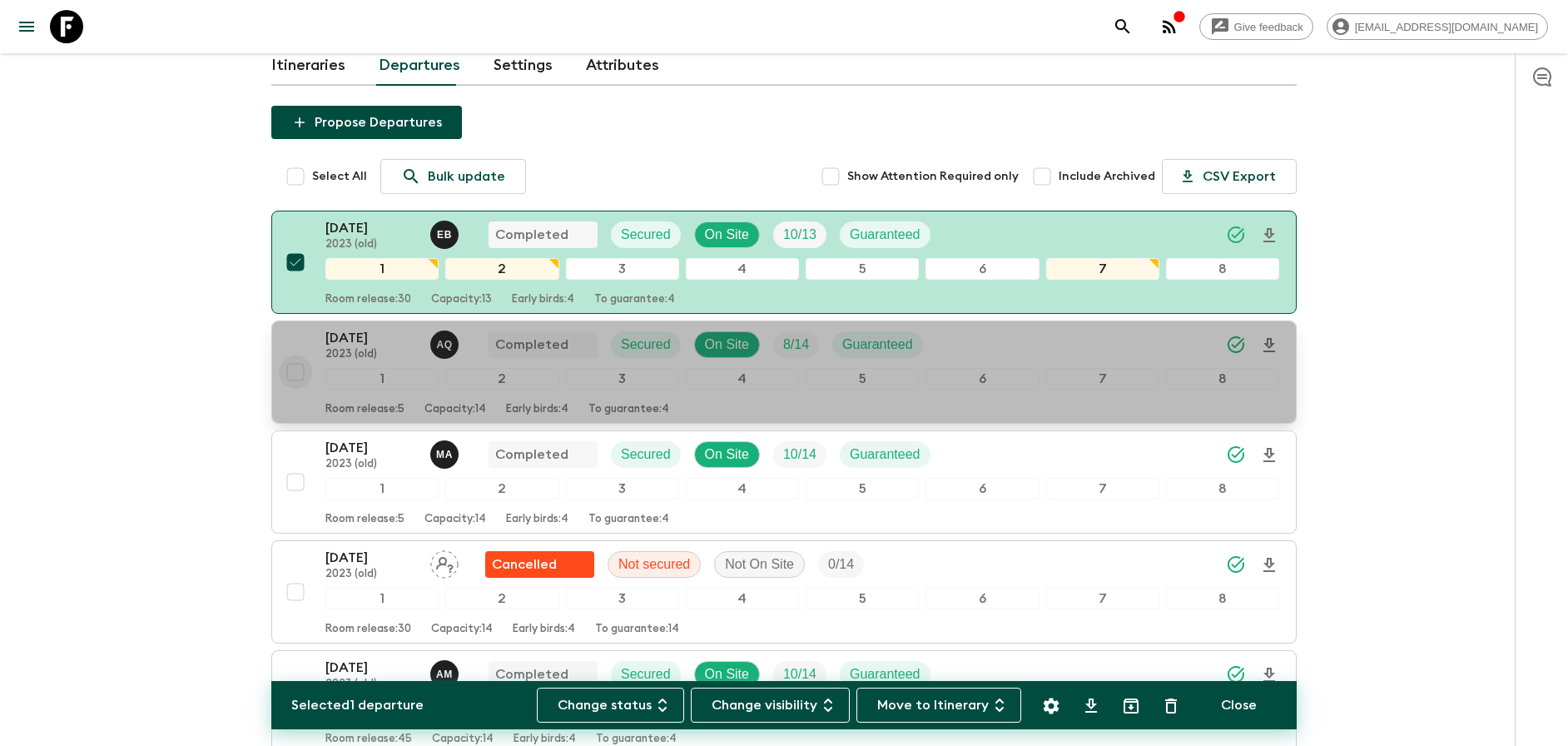
click at [296, 373] on input "checkbox" at bounding box center [295, 371] width 33 height 33
checkbox input "true"
click at [293, 483] on input "checkbox" at bounding box center [295, 482] width 33 height 33
checkbox input "true"
click at [295, 591] on input "checkbox" at bounding box center [295, 591] width 33 height 33
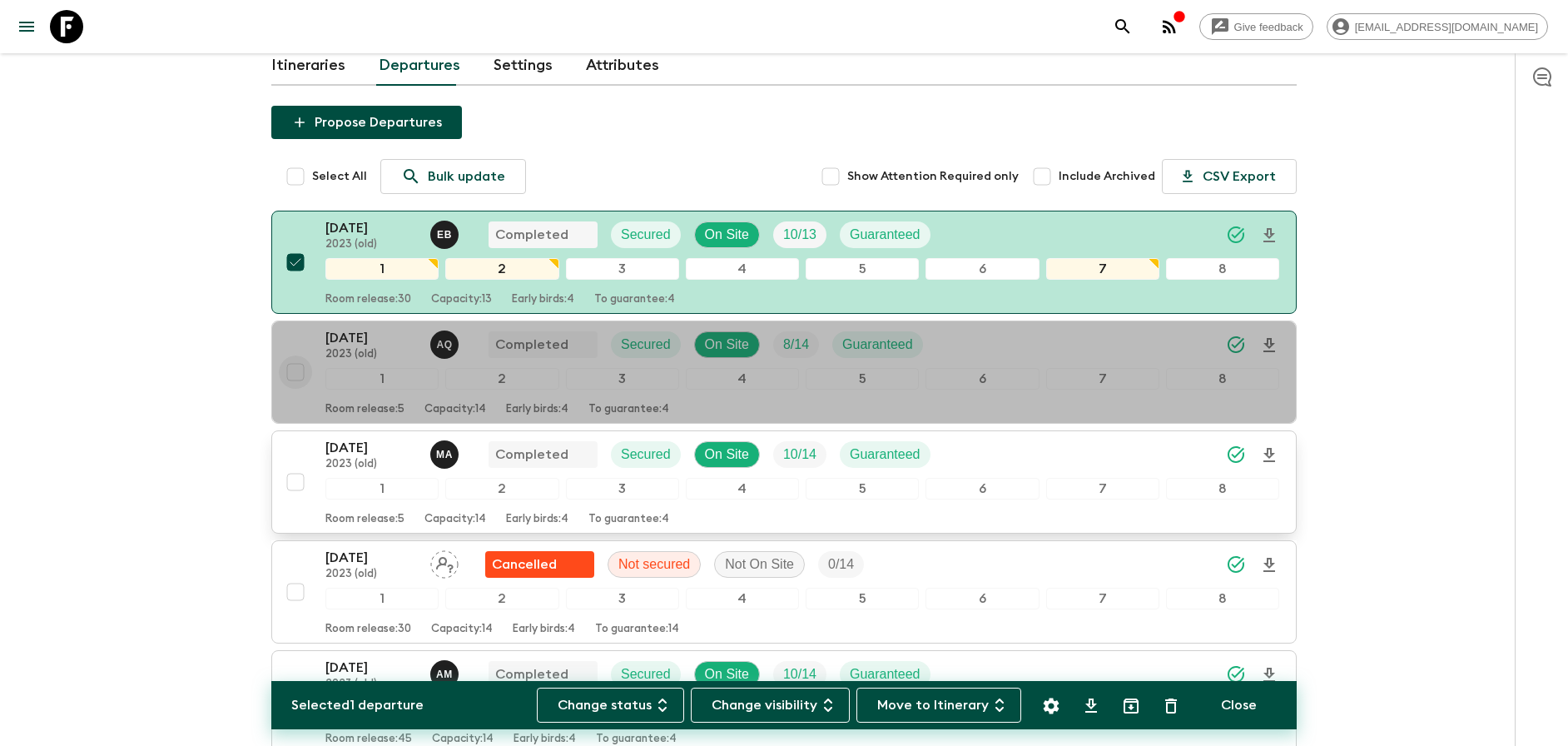
checkbox input "true"
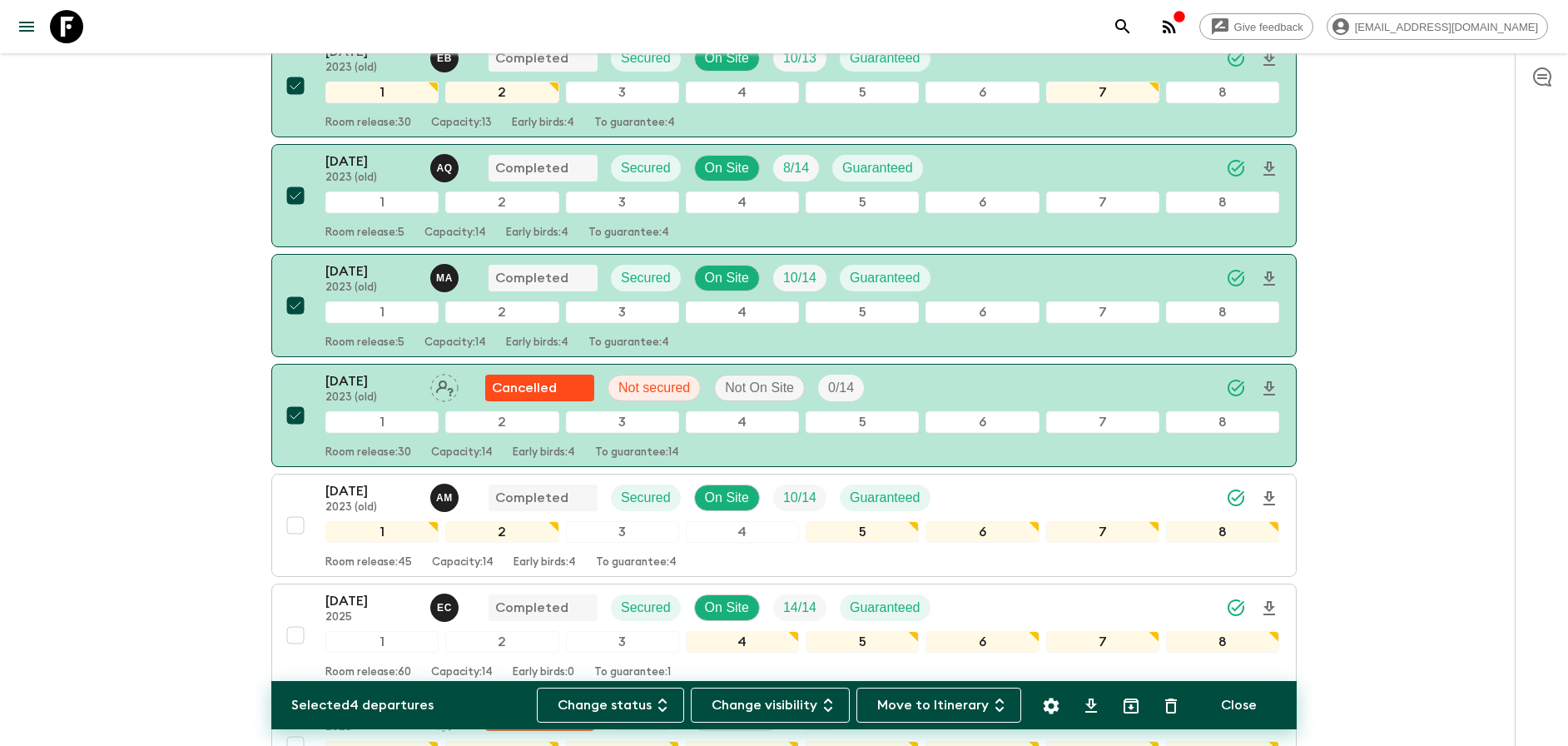
scroll to position [485, 0]
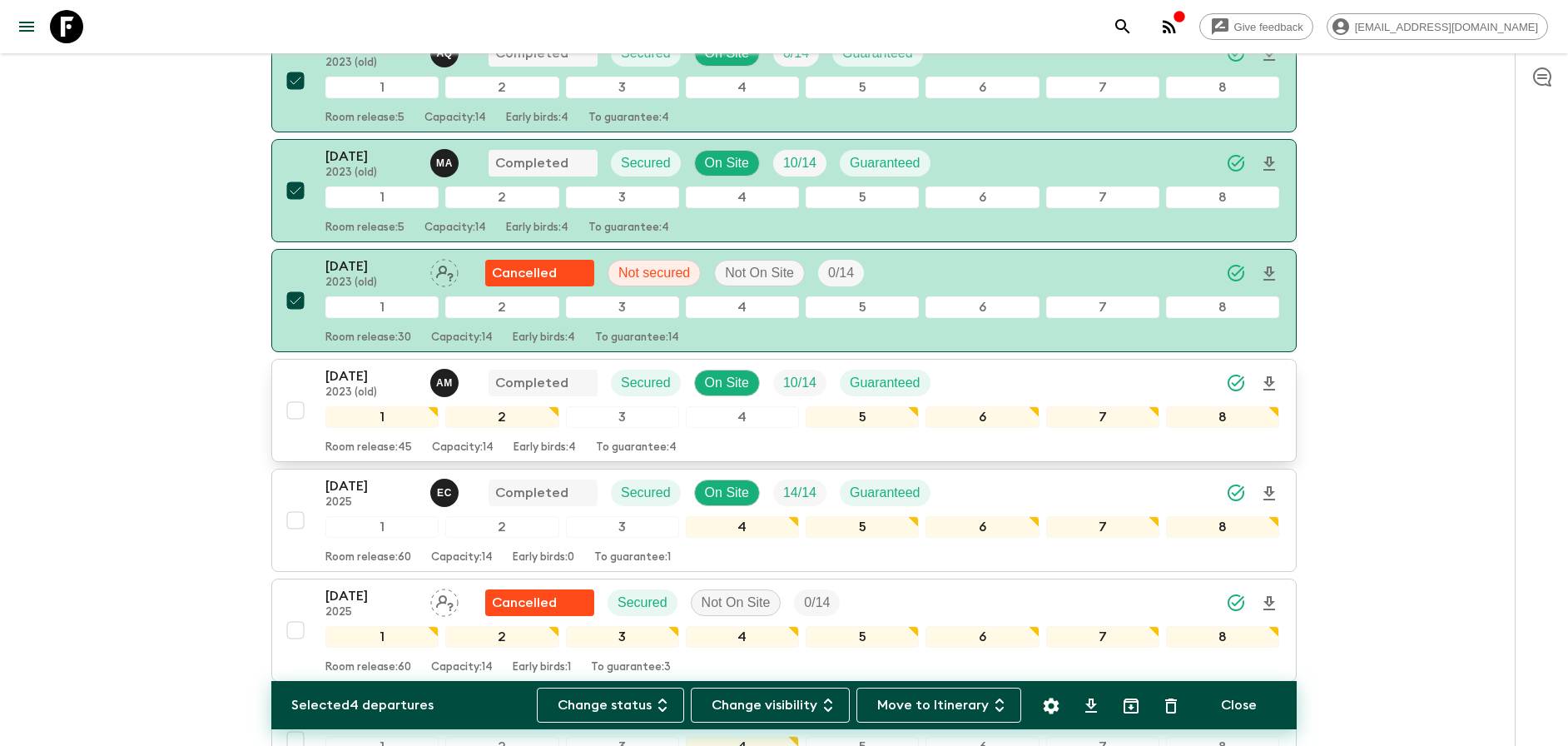
click at [299, 410] on input "checkbox" at bounding box center [295, 410] width 33 height 33
checkbox input "true"
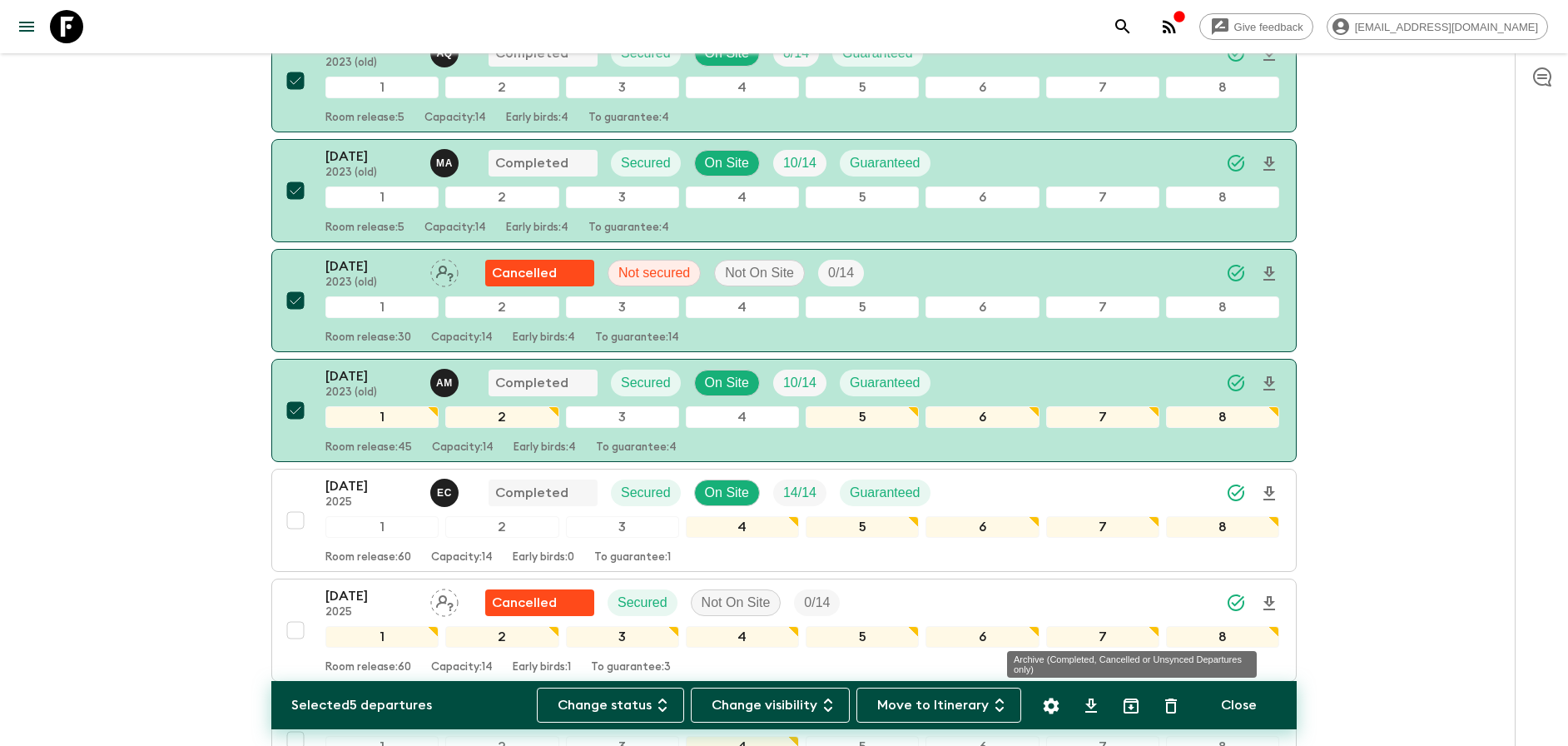
click at [1139, 709] on icon "Archive (Completed, Cancelled or Unsynced Departures only)" at bounding box center [1131, 706] width 20 height 20
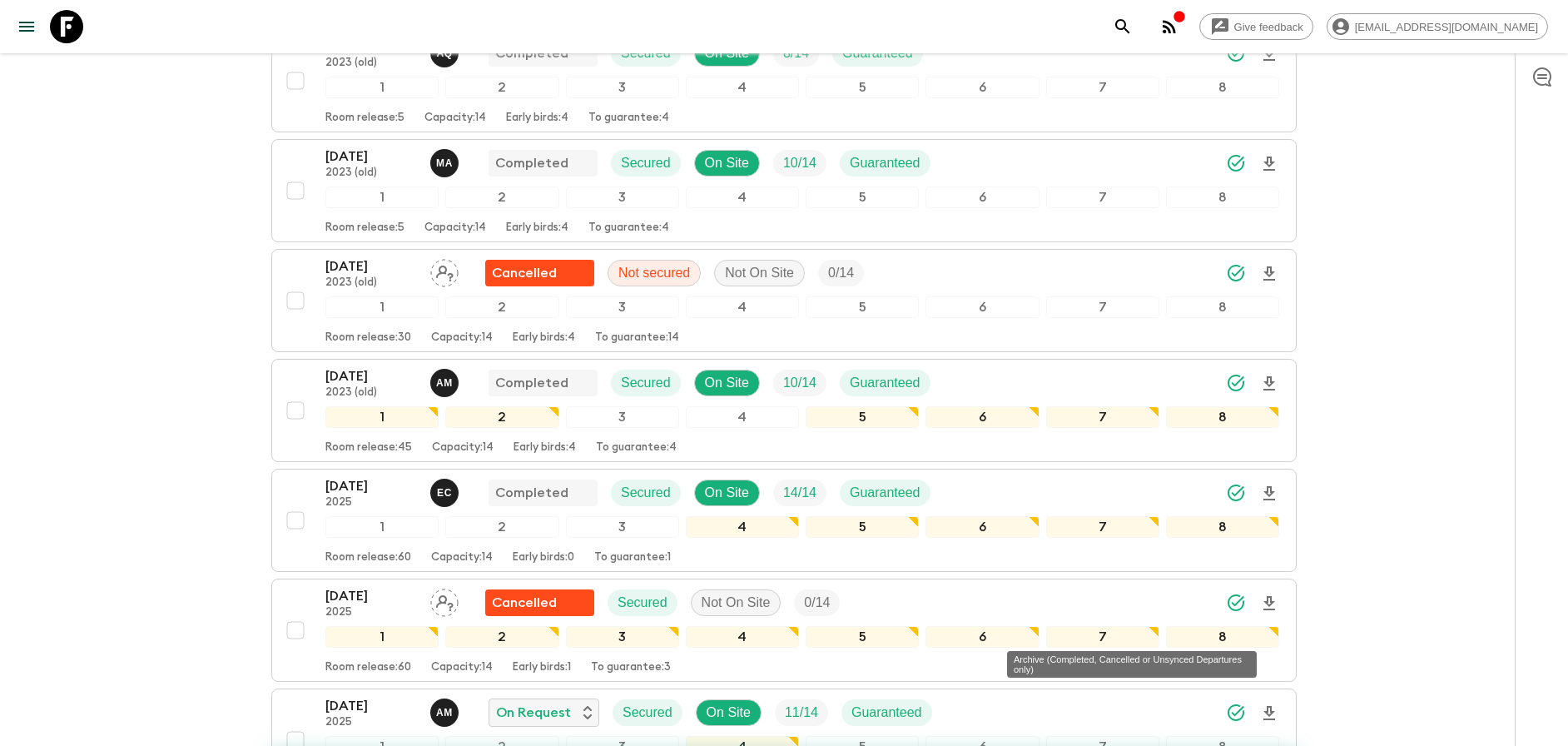
checkbox input "false"
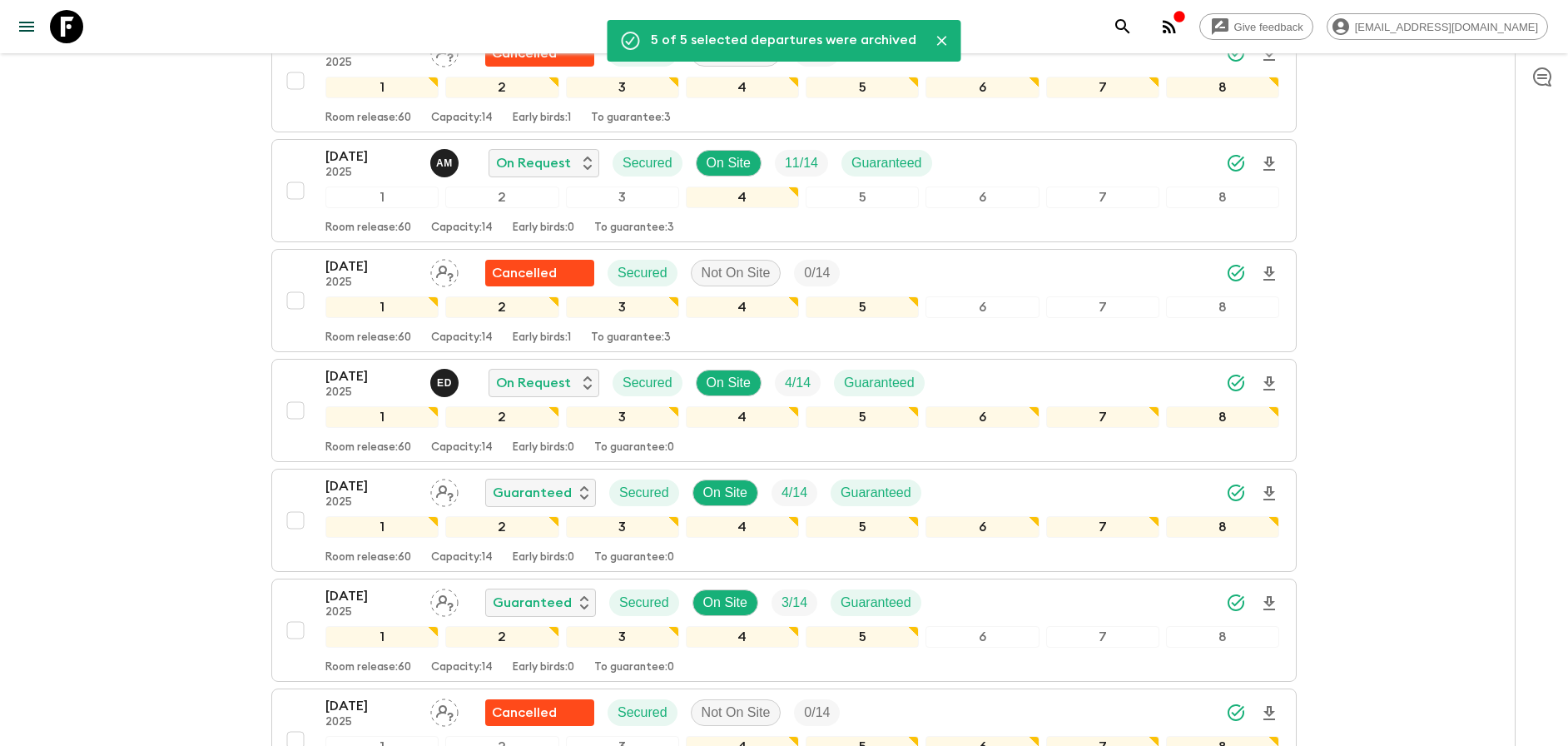
scroll to position [0, 0]
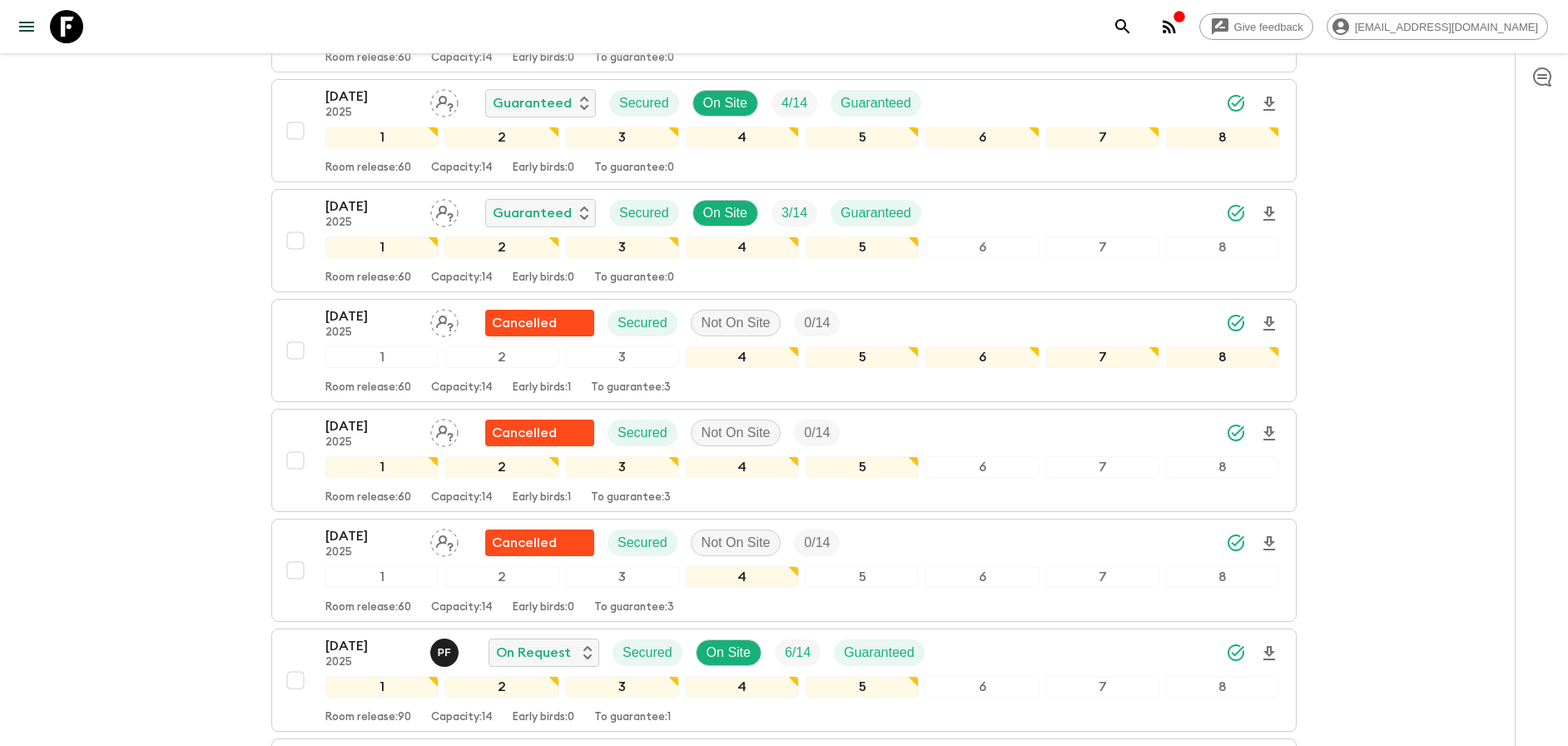
scroll to position [952, 0]
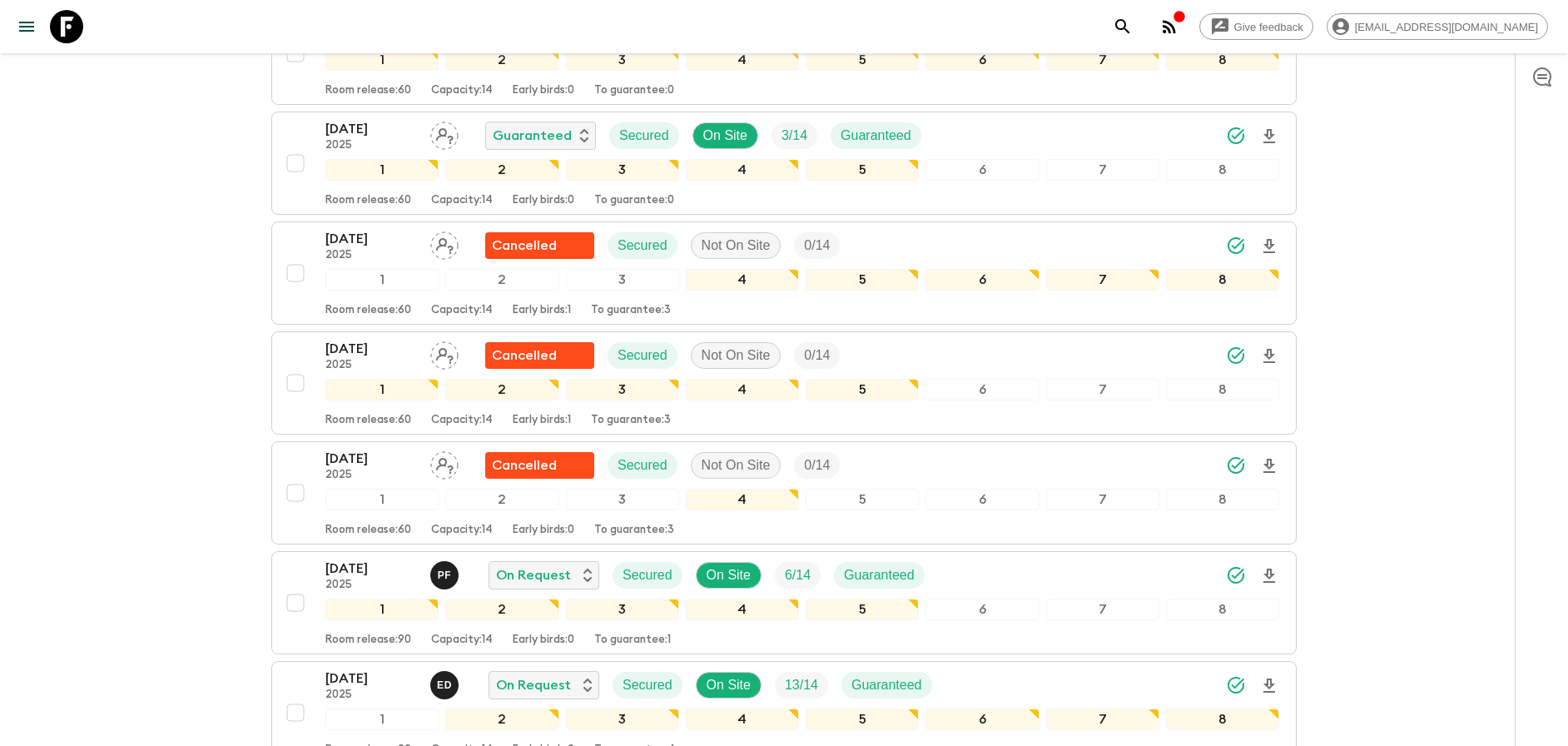
click at [1047, 572] on div "[DATE] 2025 P F On Request Secured On Site 6 / 14 Guaranteed" at bounding box center [802, 574] width 954 height 33
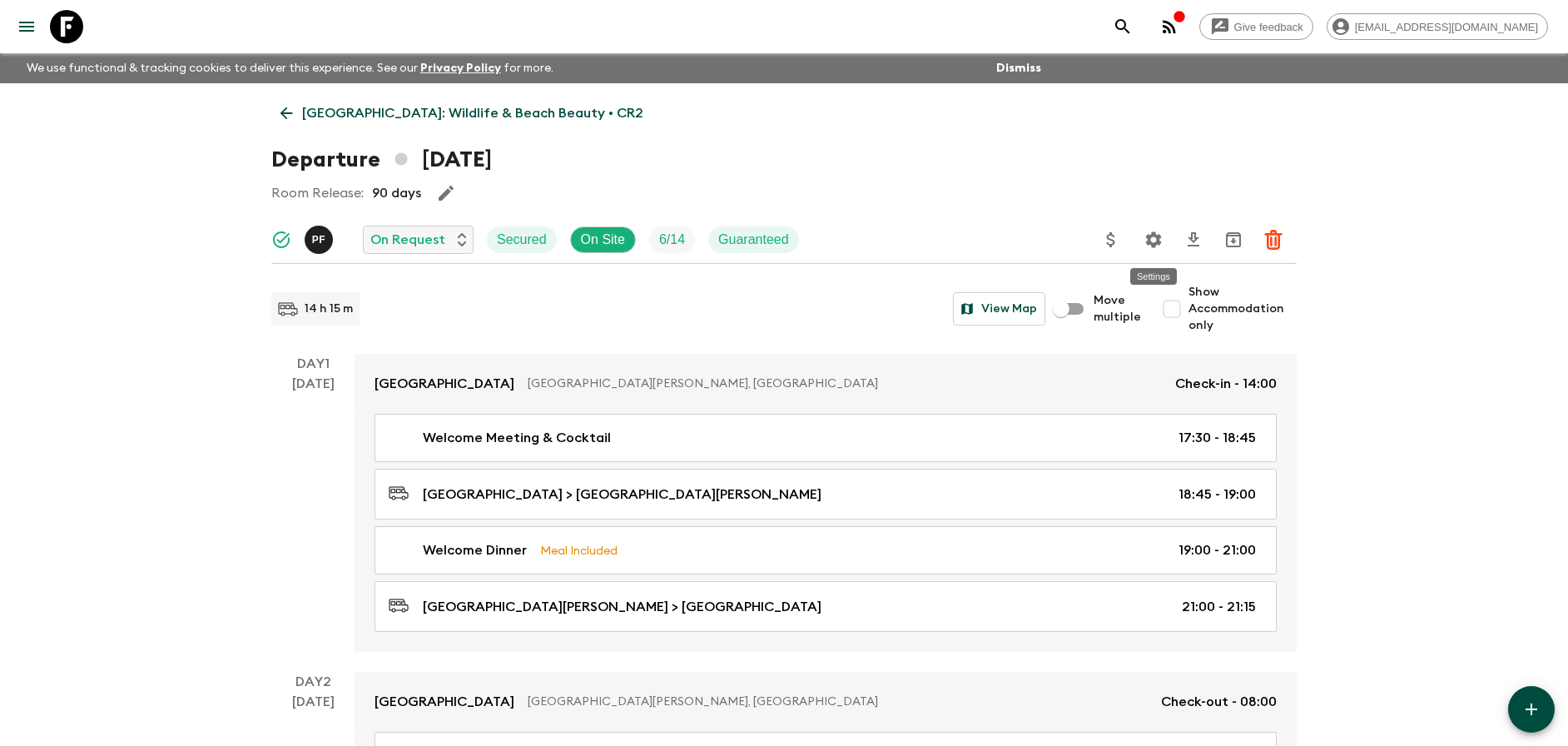
click at [1141, 240] on button "Settings" at bounding box center [1153, 240] width 33 height 33
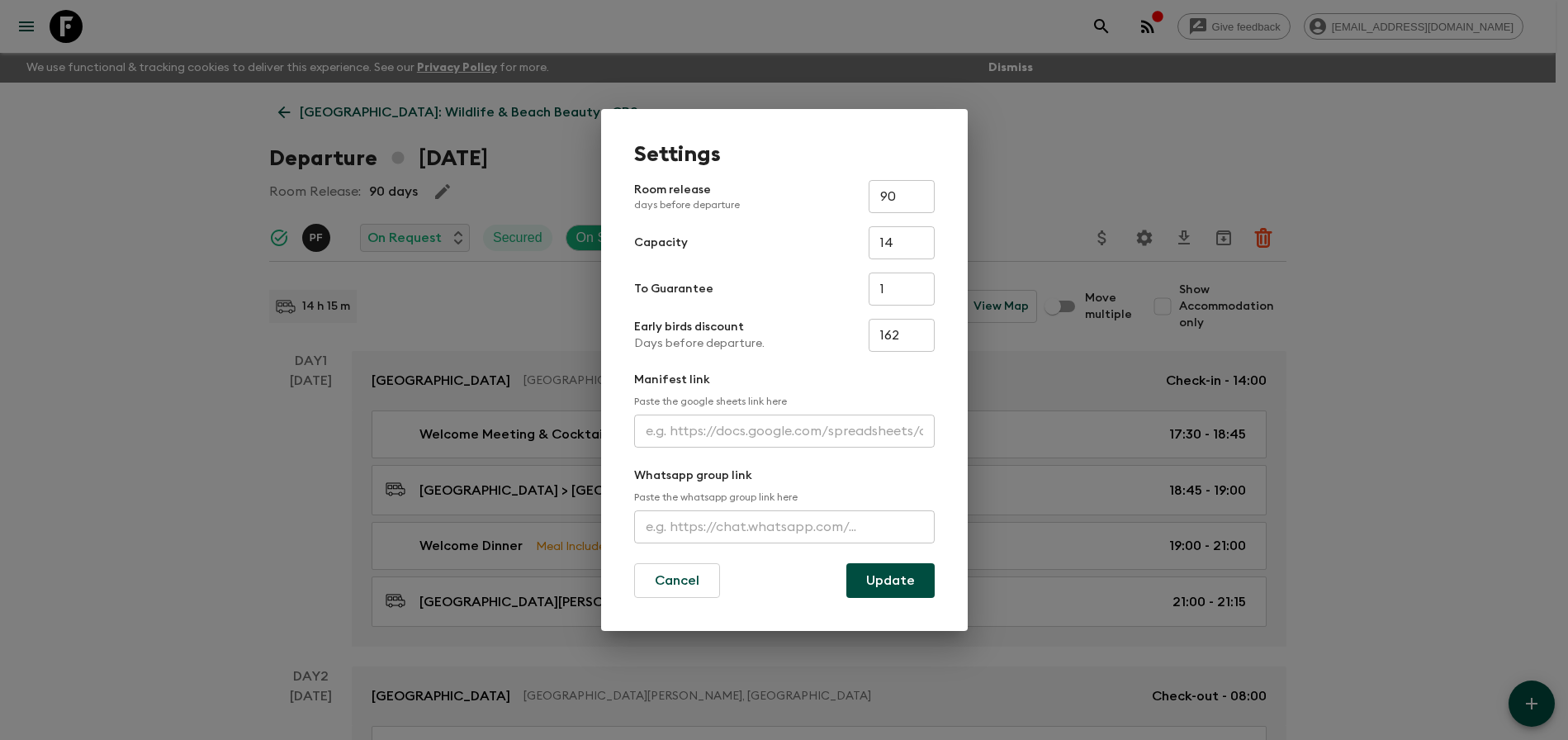
click at [746, 432] on input "text" at bounding box center [784, 431] width 301 height 33
paste input "[URL][DOMAIN_NAME]"
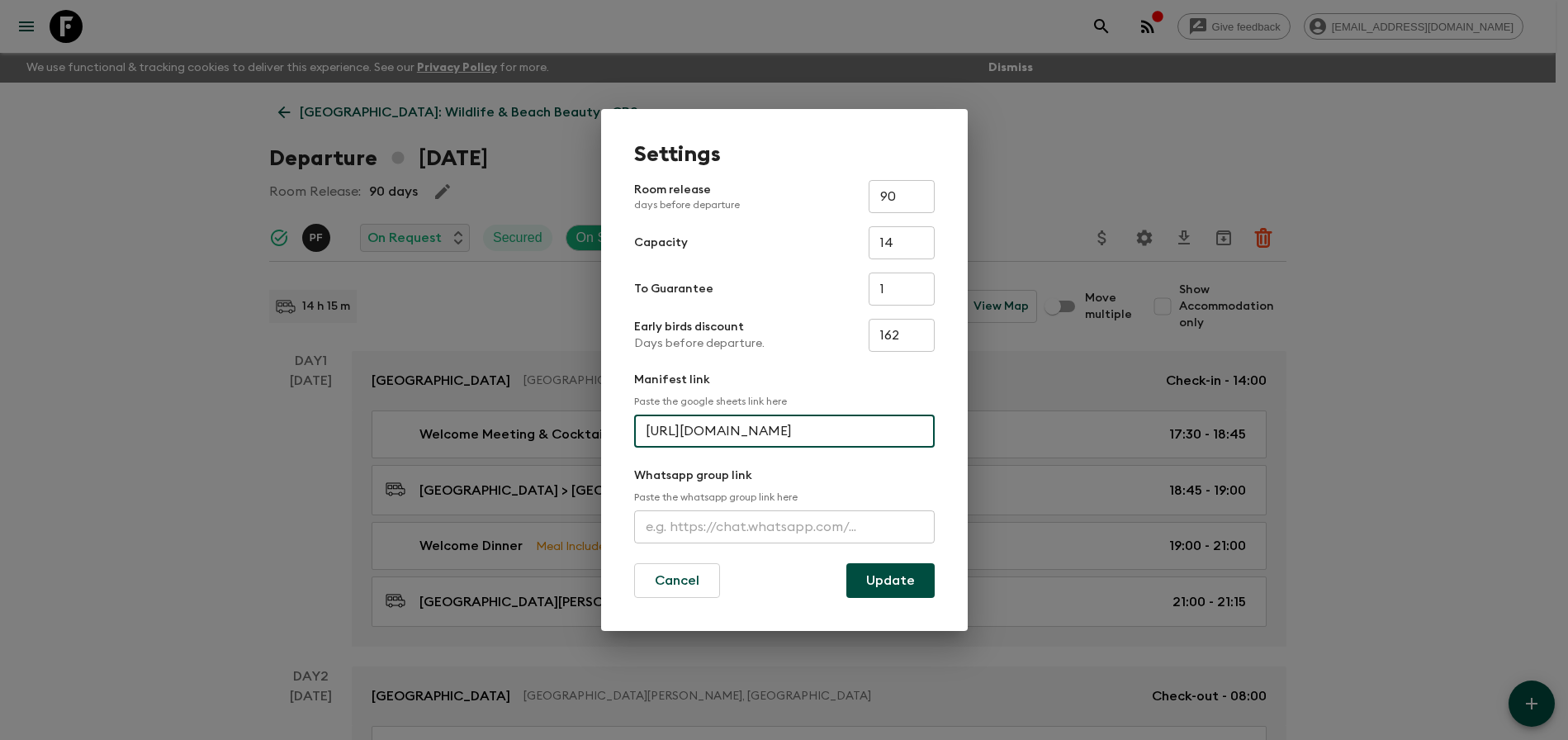
scroll to position [0, 455]
type input "[URL][DOMAIN_NAME]"
click at [862, 587] on button "Update" at bounding box center [890, 580] width 89 height 35
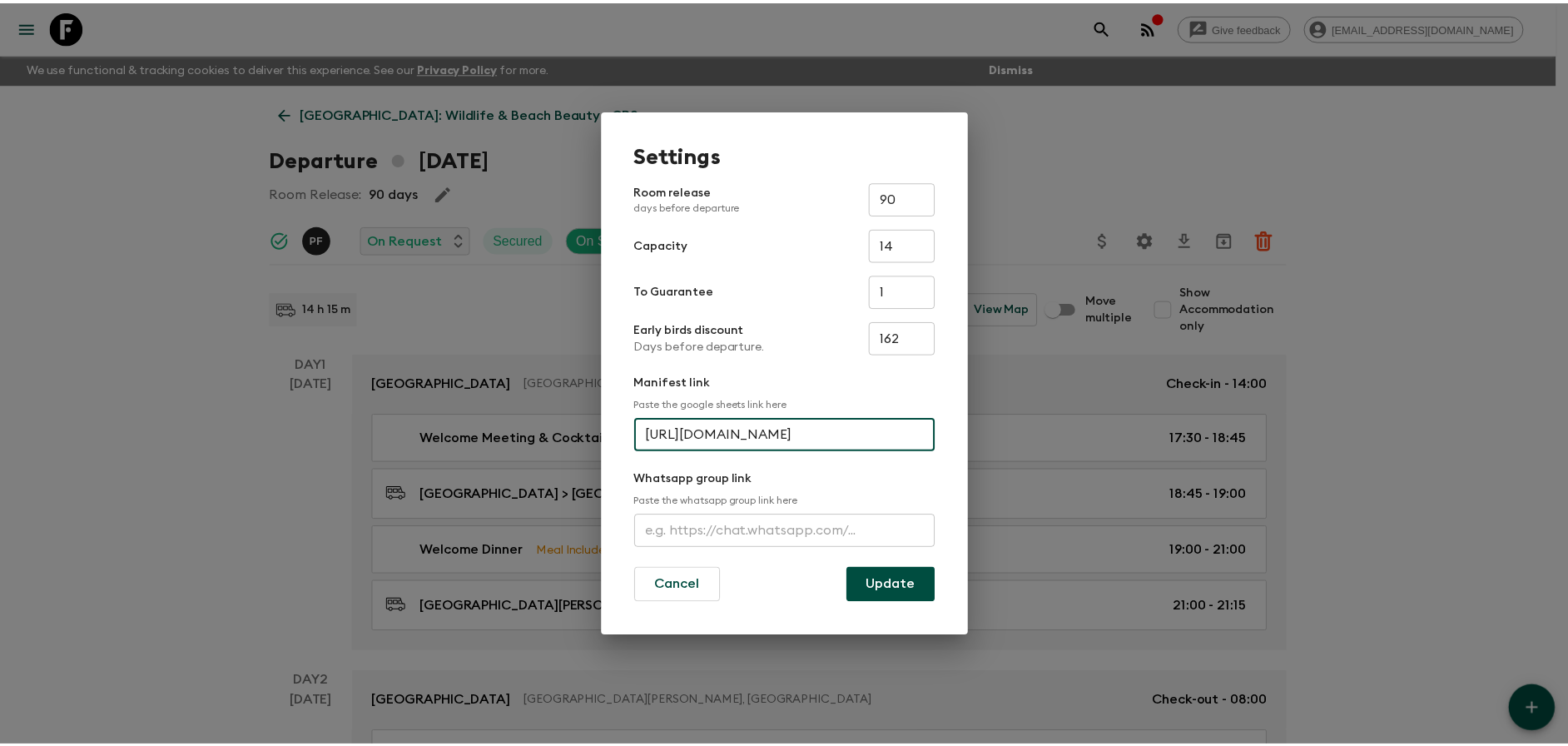
scroll to position [0, 0]
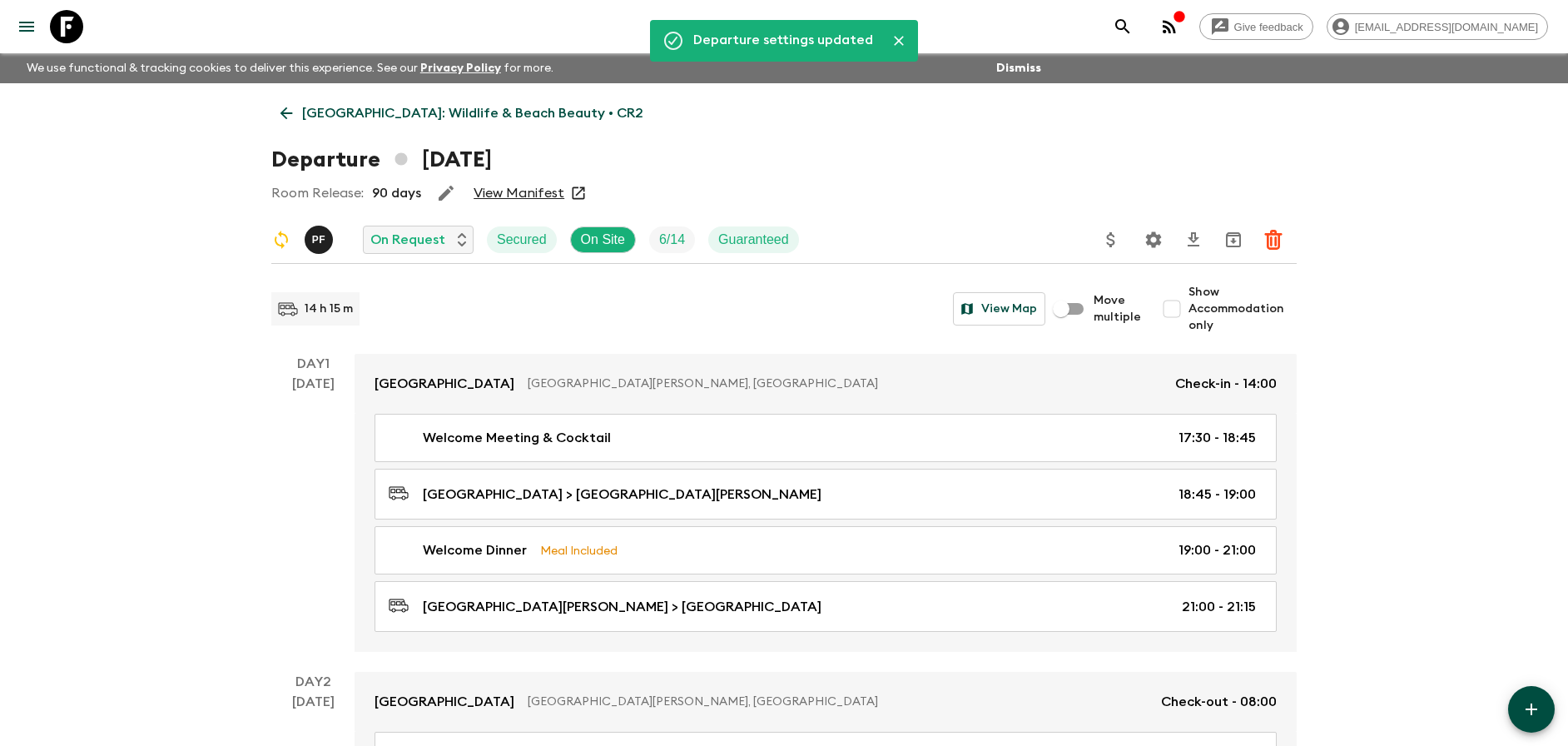
click at [545, 198] on link "View Manifest" at bounding box center [518, 193] width 91 height 17
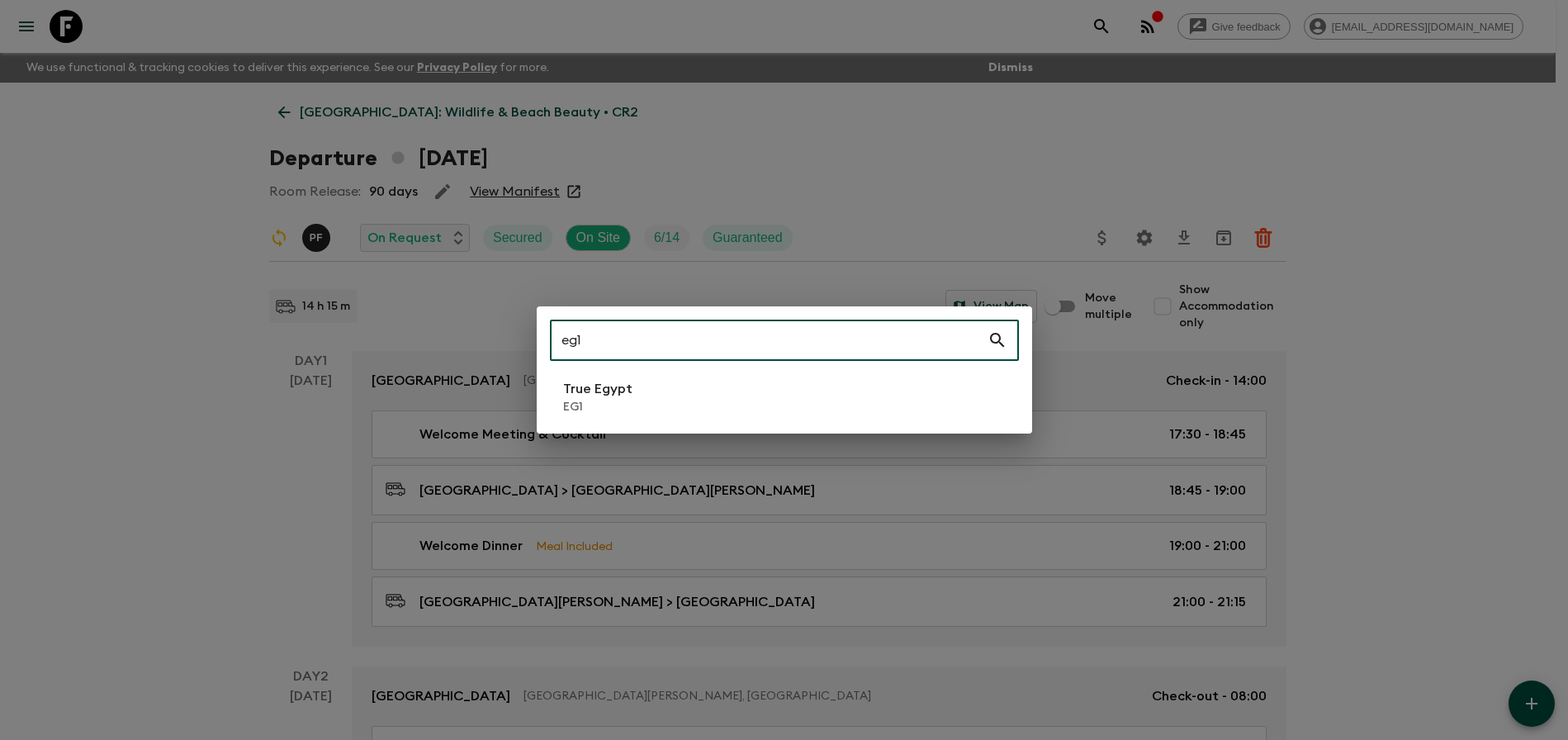
type input "eg1"
click at [765, 389] on li "True Egypt EG1" at bounding box center [784, 397] width 469 height 46
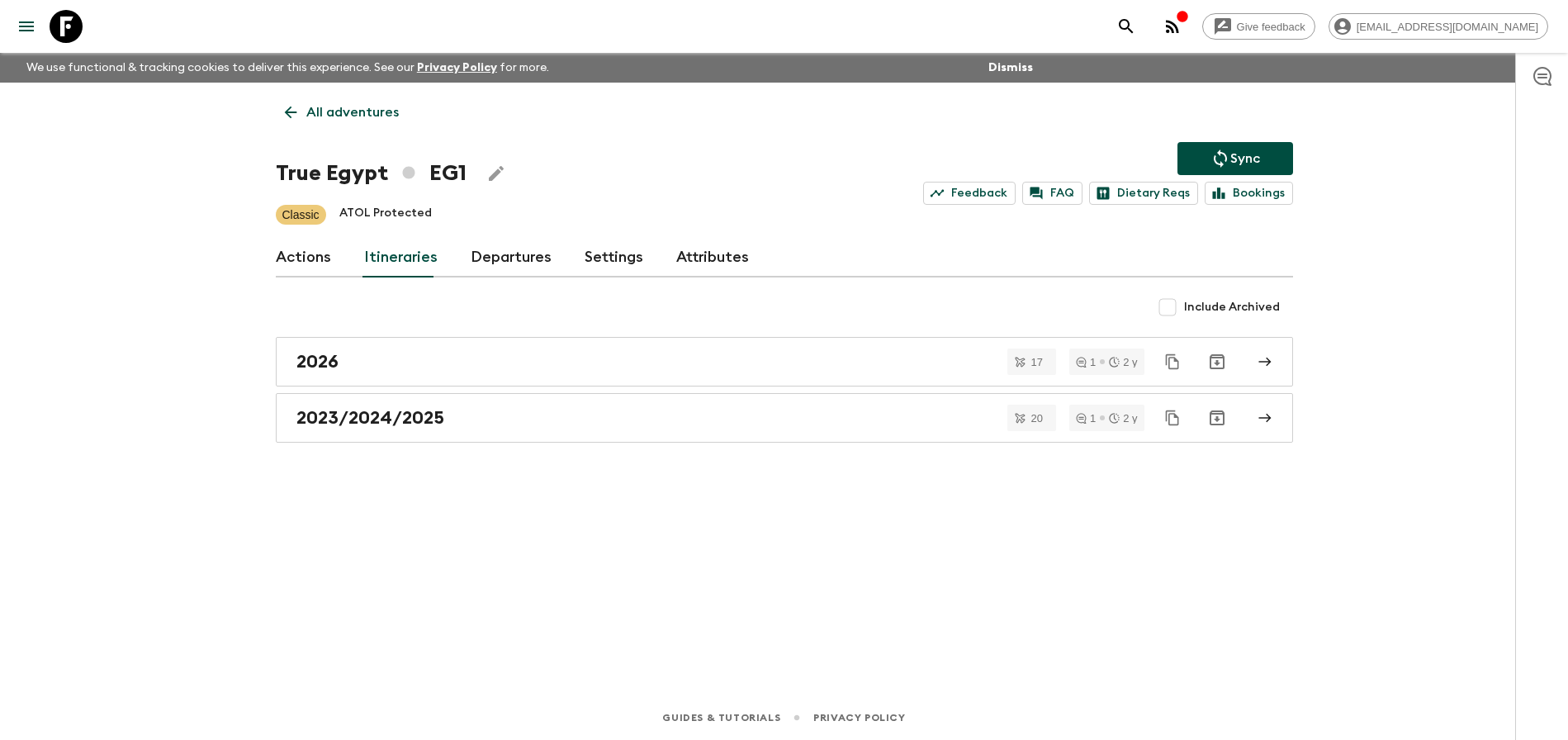
click at [541, 259] on link "Departures" at bounding box center [511, 257] width 81 height 40
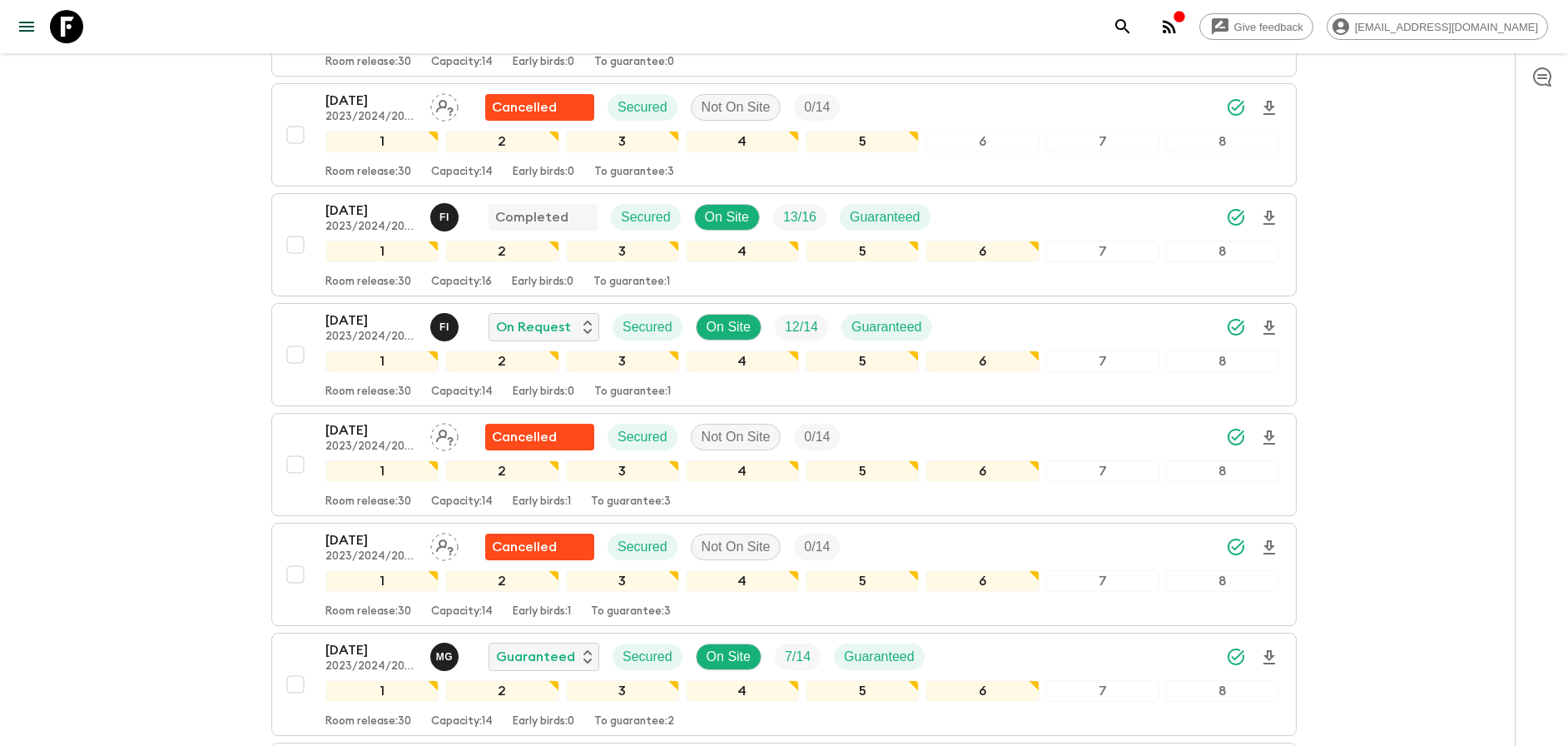
scroll to position [1381, 0]
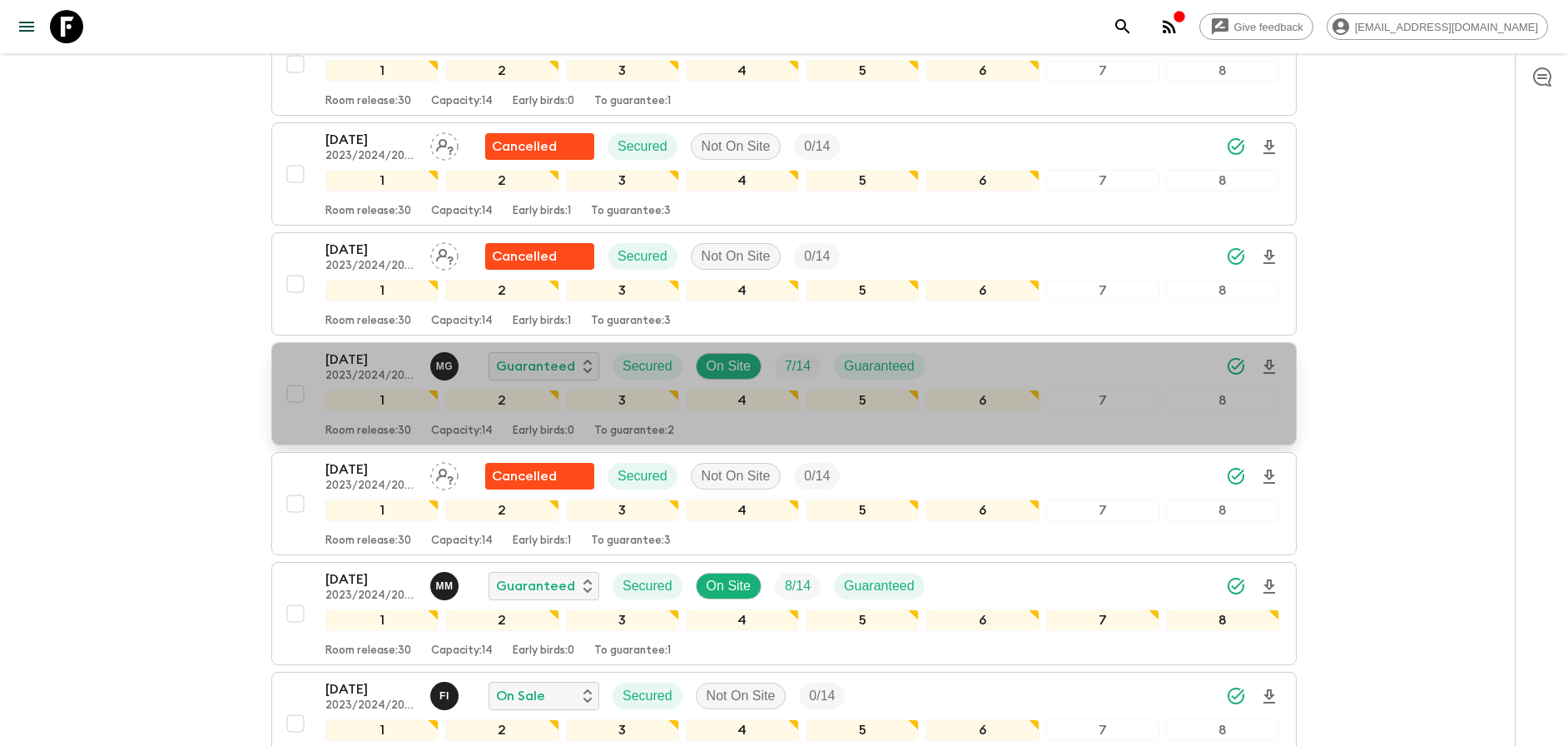
click at [1070, 362] on div "[DATE] 2023/2024/2025 M G Guaranteed Secured On Site 7 / 14 Guaranteed" at bounding box center [802, 365] width 954 height 33
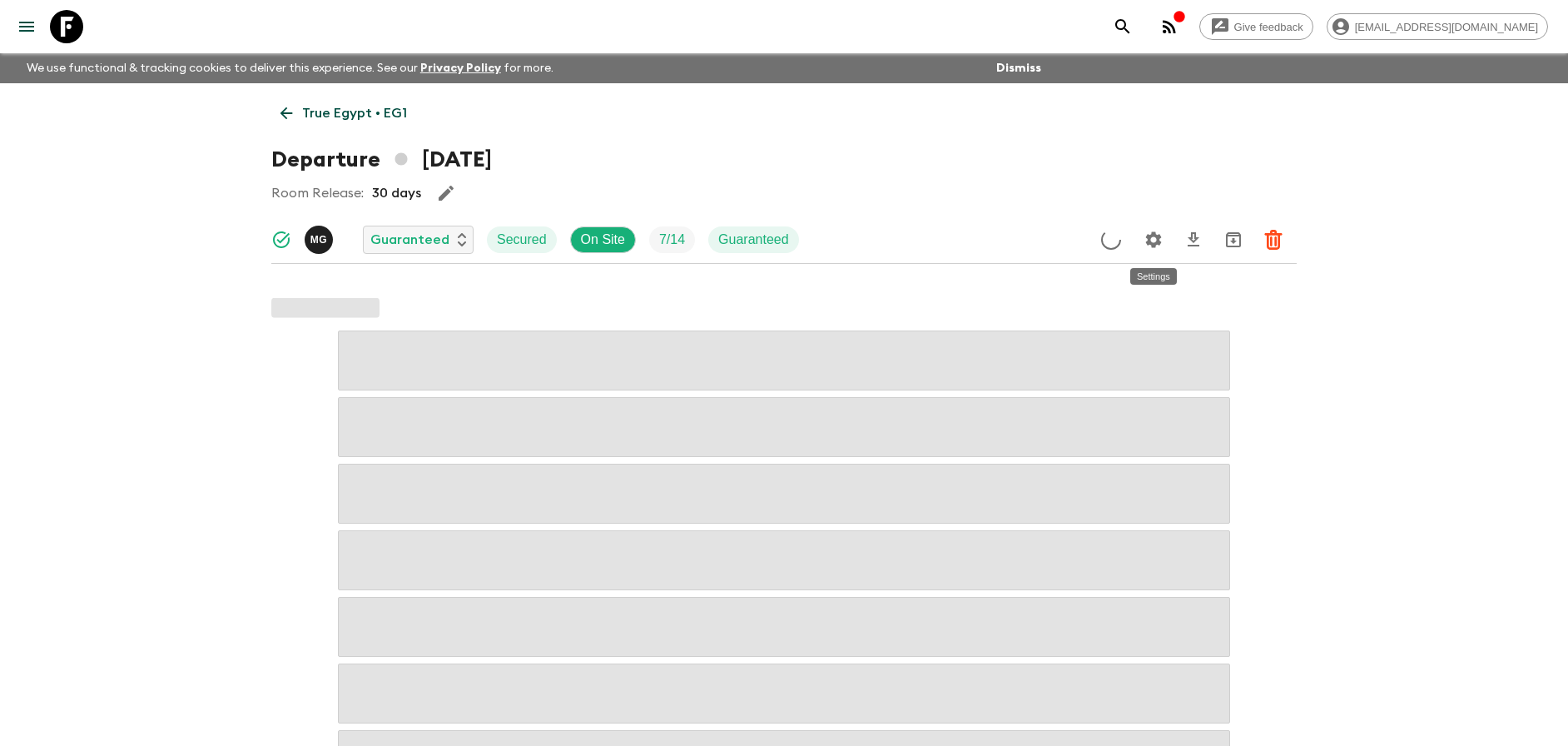
click at [1149, 241] on icon "Settings" at bounding box center [1154, 239] width 16 height 16
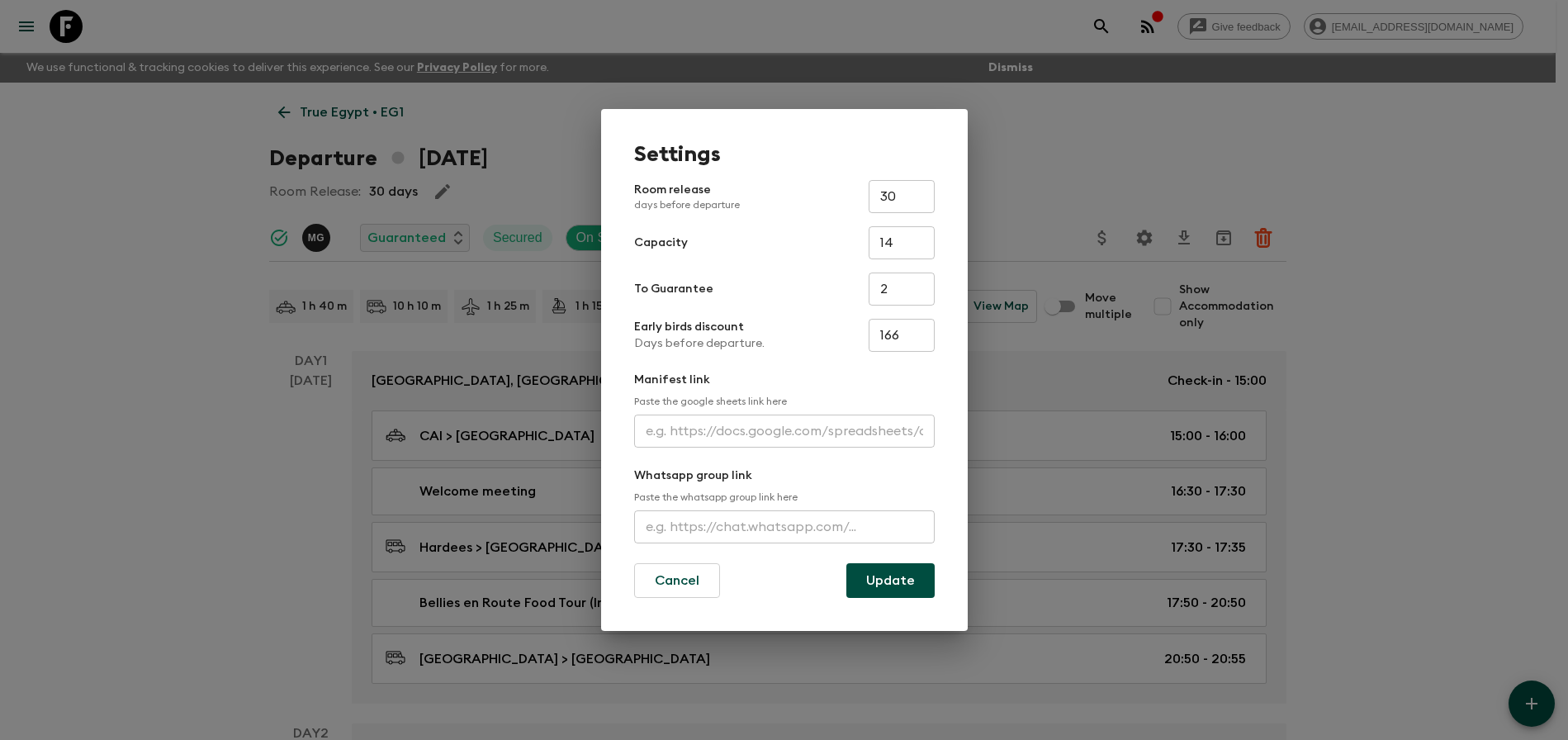
click at [808, 433] on input "text" at bounding box center [784, 431] width 301 height 33
paste input "[URL][DOMAIN_NAME]"
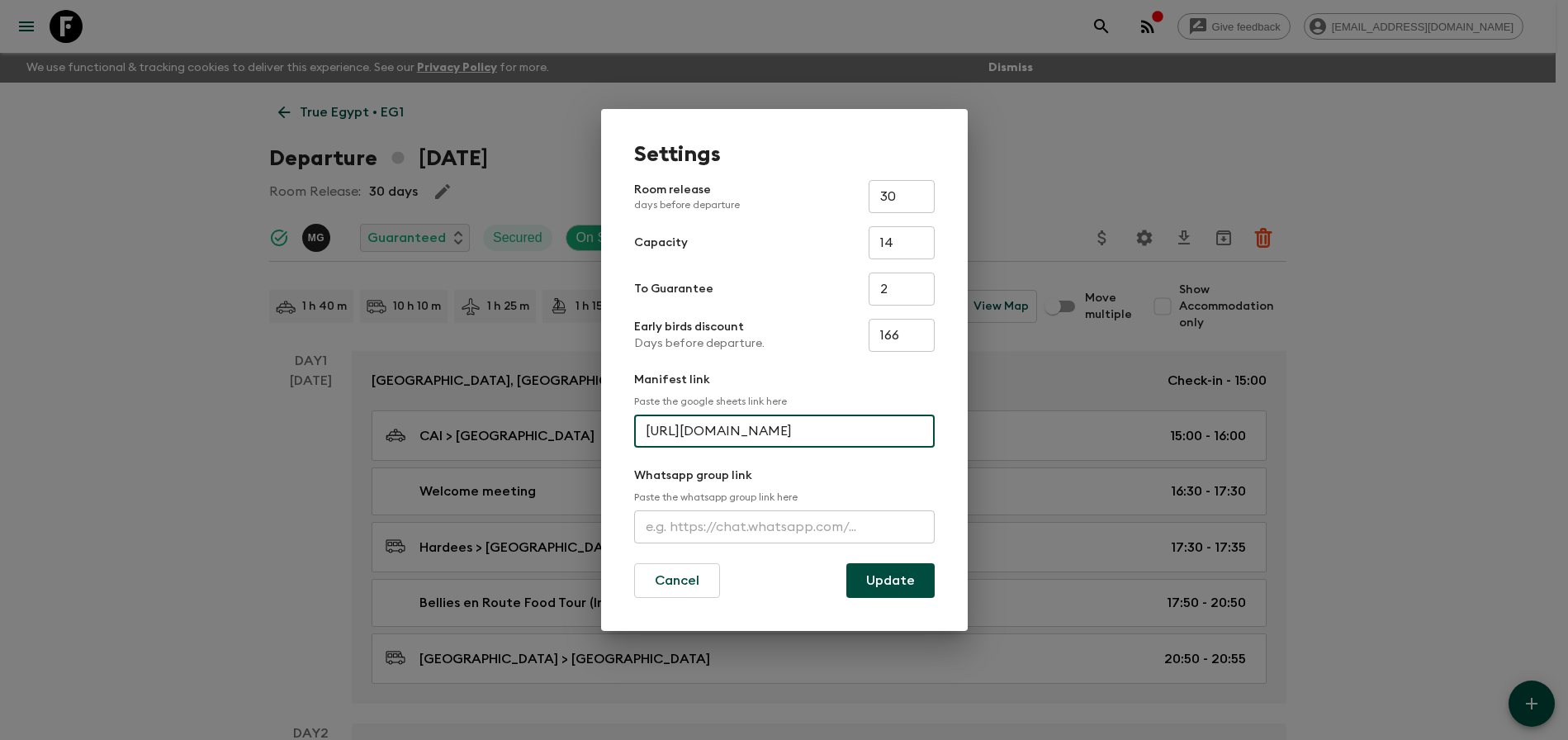
scroll to position [0, 410]
type input "[URL][DOMAIN_NAME]"
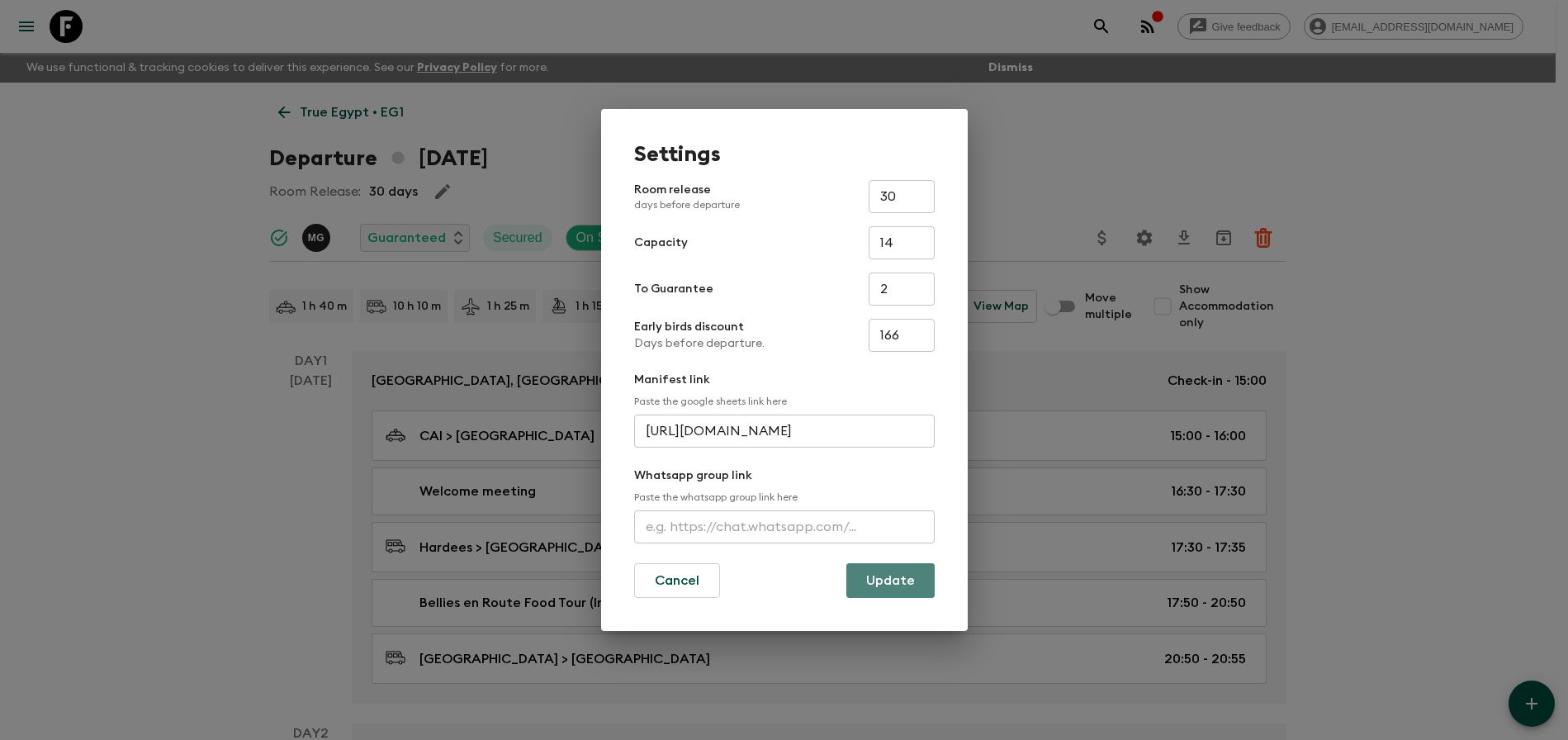
click at [888, 588] on button "Update" at bounding box center [890, 580] width 89 height 35
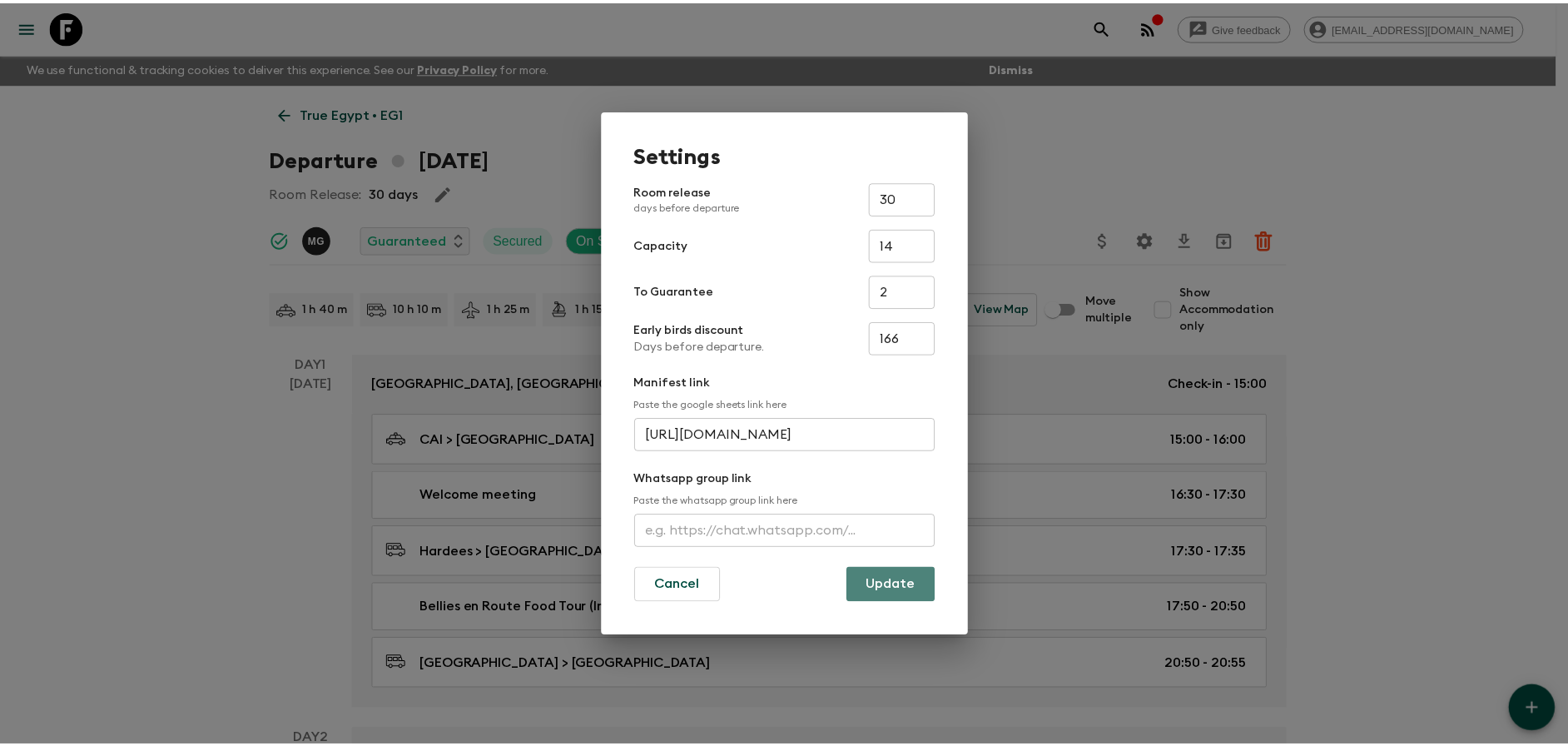
scroll to position [0, 0]
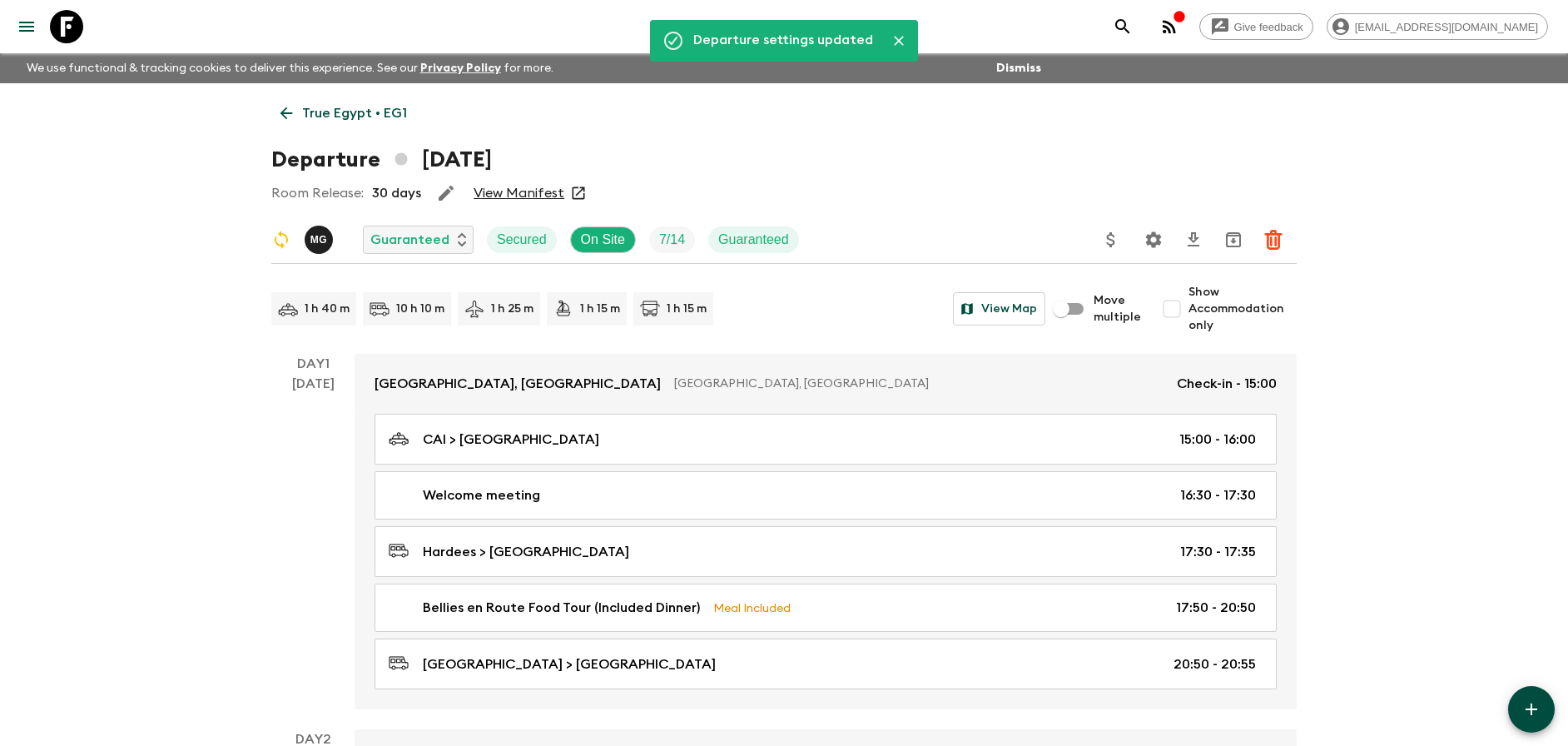
click at [550, 196] on link "View Manifest" at bounding box center [518, 193] width 91 height 17
